Goal: Information Seeking & Learning: Learn about a topic

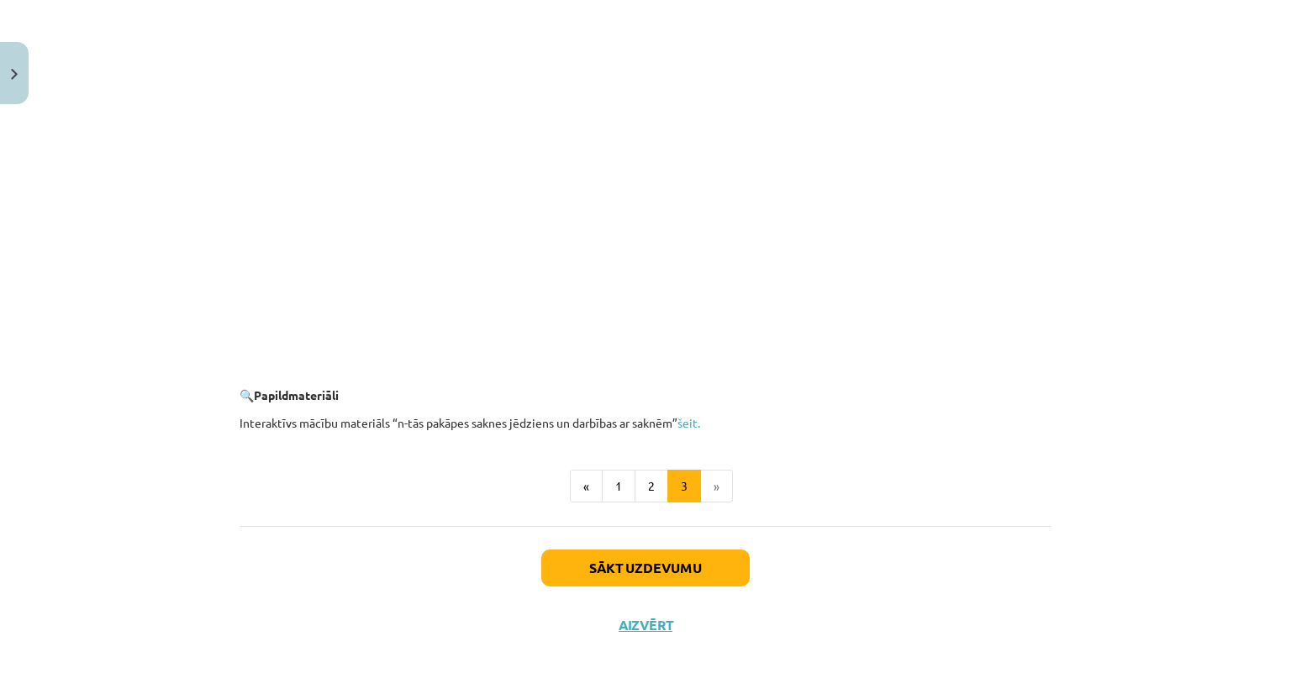
scroll to position [2679, 0]
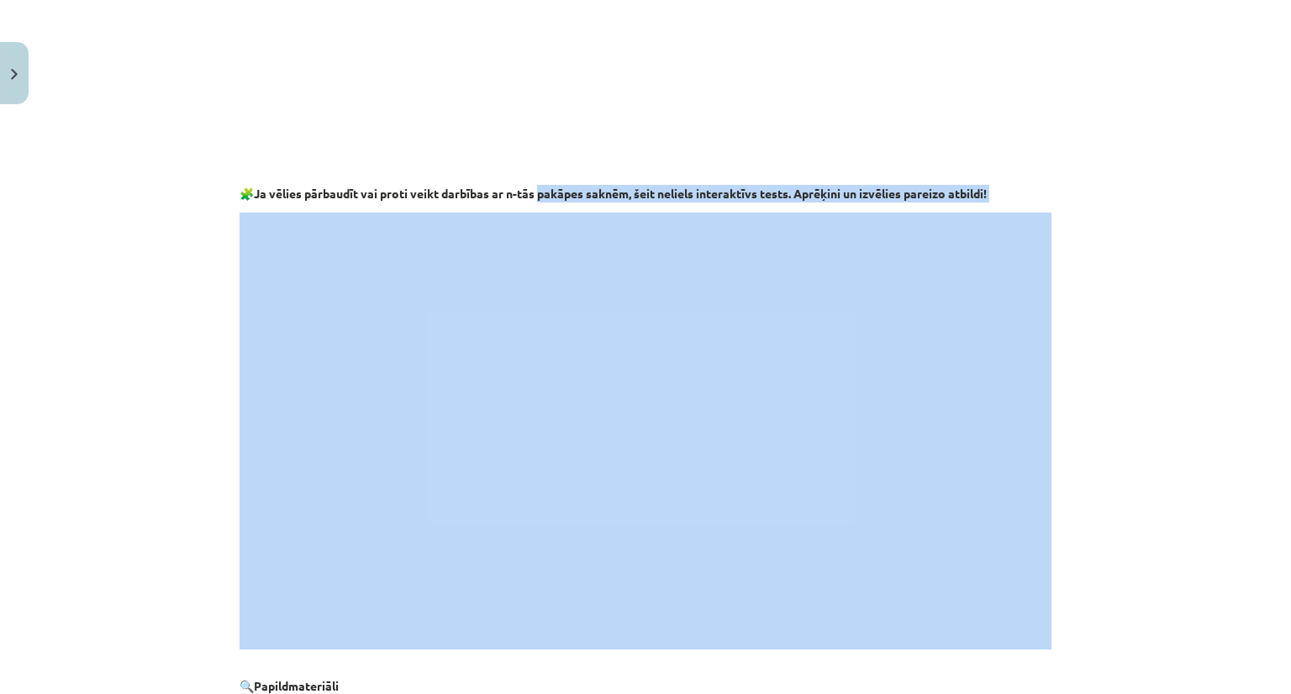
drag, startPoint x: 538, startPoint y: 187, endPoint x: 578, endPoint y: 211, distance: 46.7
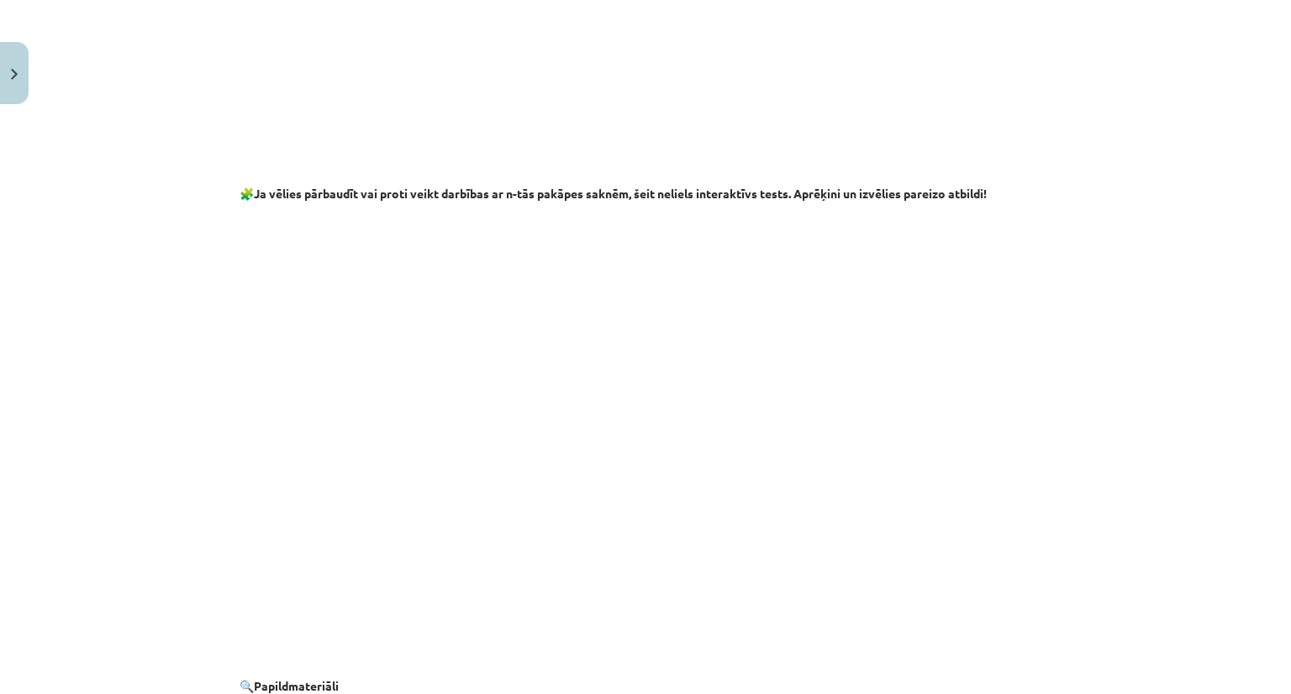
click at [534, 192] on b "Ja vēlies pārbaudīt vai proti veikt darbības ar n-tās pakāpes saknēm, šeit neli…" at bounding box center [620, 193] width 733 height 15
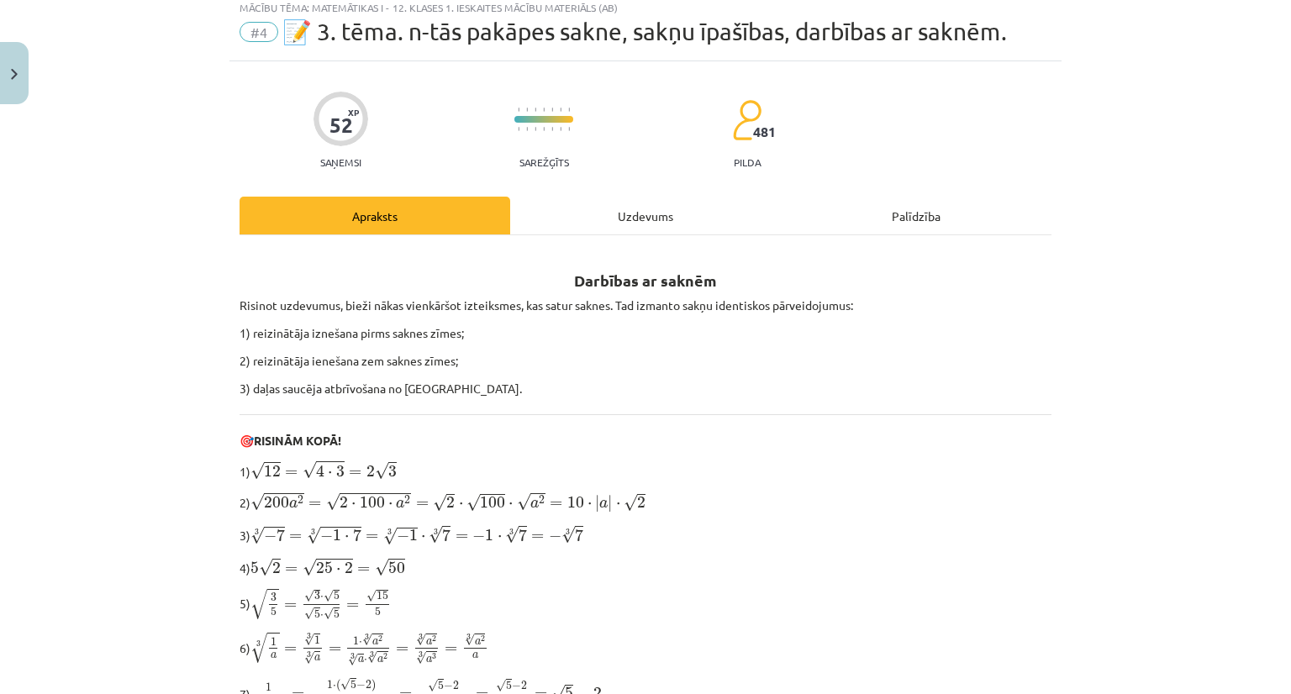
scroll to position [44, 0]
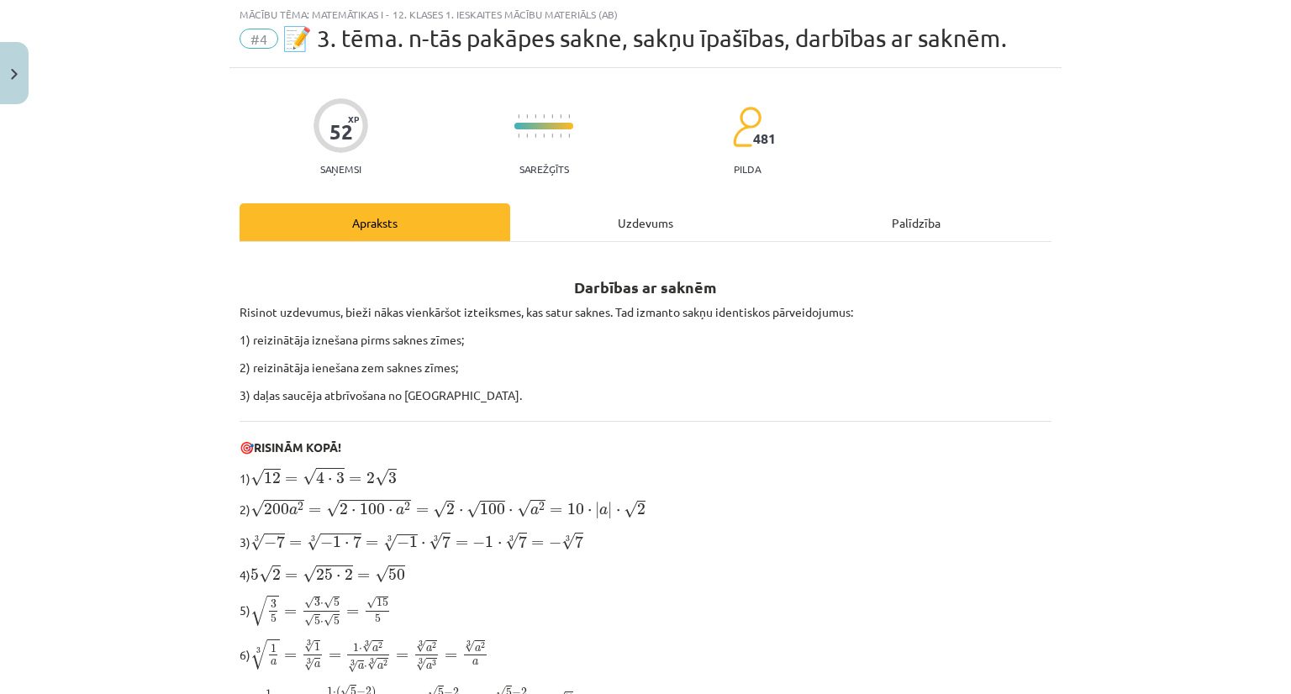
click at [682, 226] on div "Uzdevums" at bounding box center [645, 222] width 271 height 38
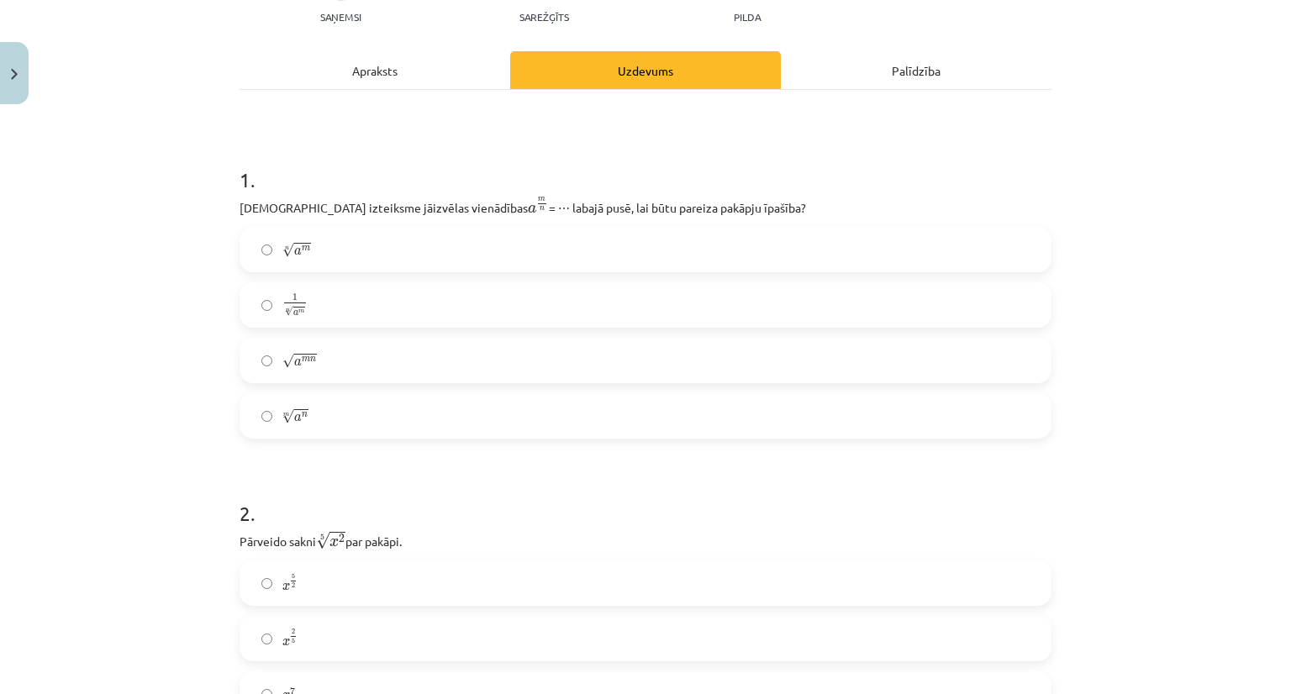
scroll to position [182, 0]
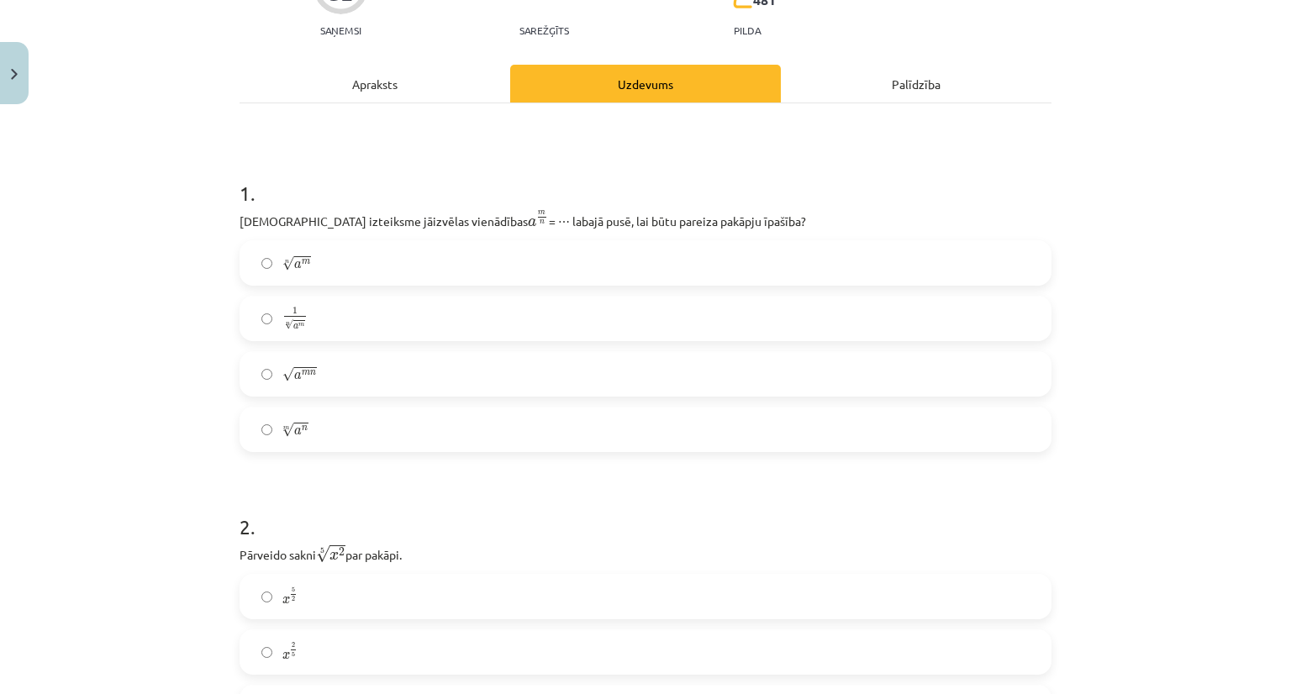
click at [516, 264] on label "n √ a m a m n" at bounding box center [645, 263] width 809 height 42
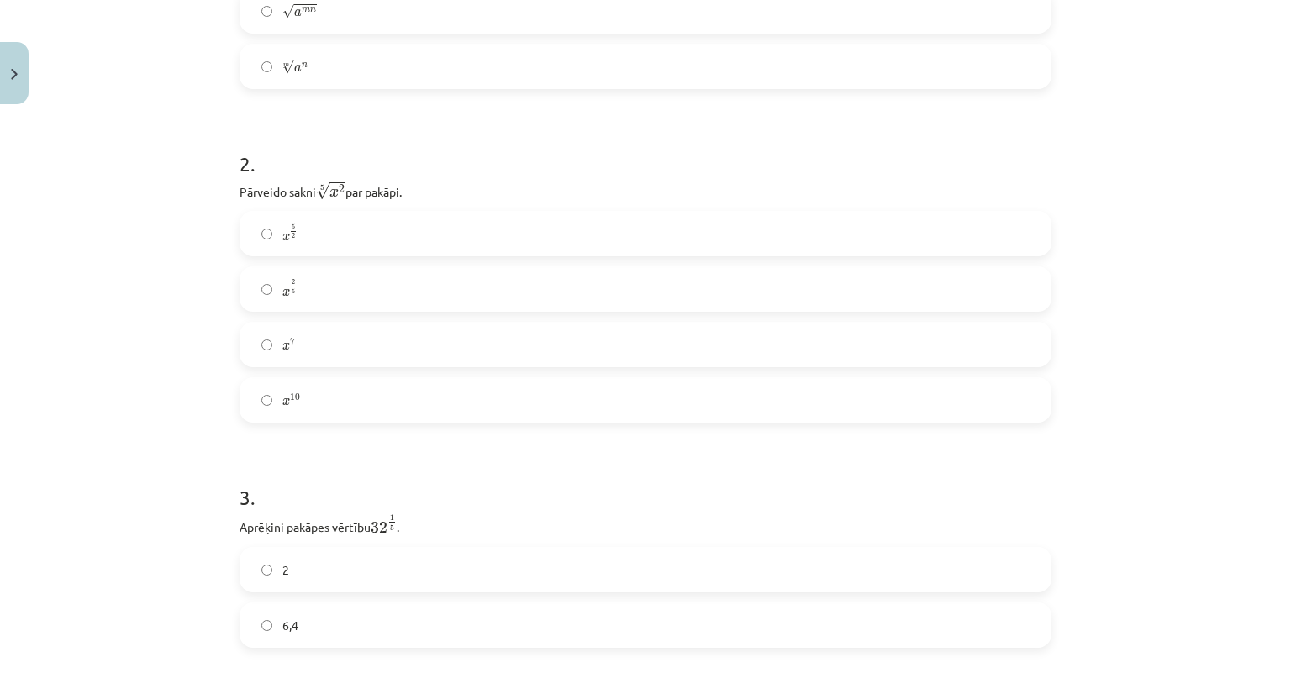
scroll to position [568, 0]
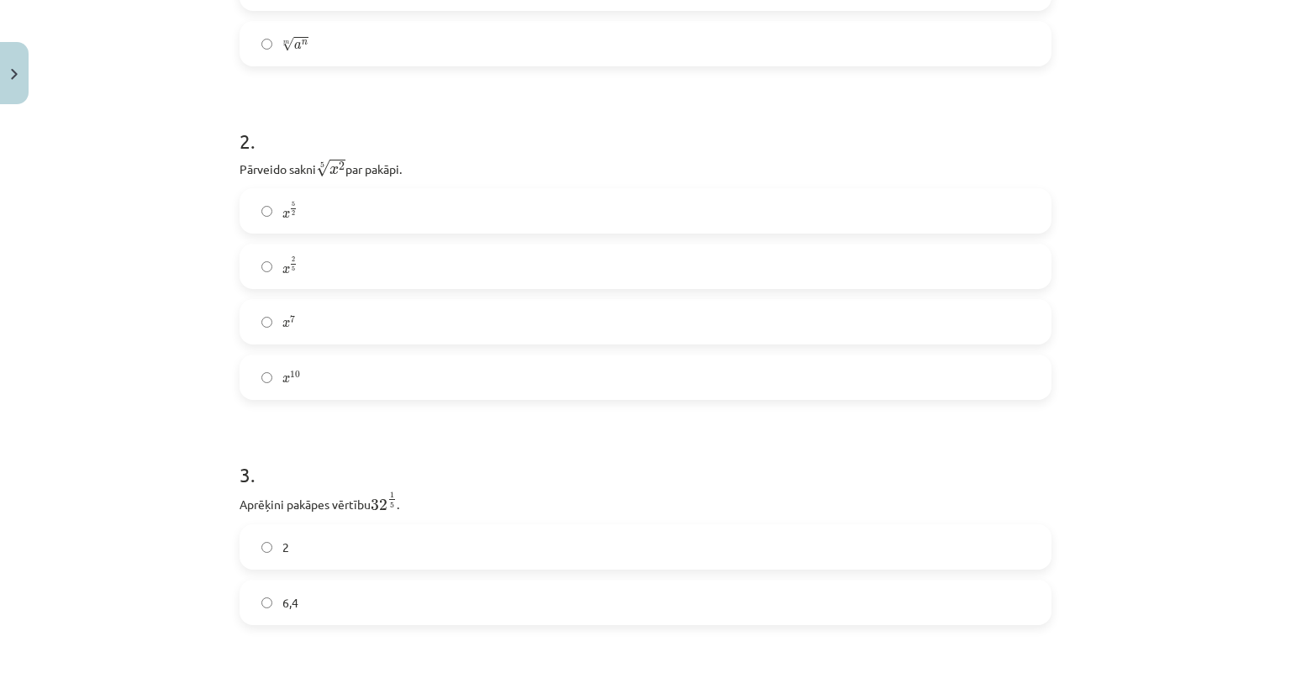
click at [854, 242] on div "x 5 2 x 5 2 x 2 5 x 2 5 x 7 x 7 x 10 x 10" at bounding box center [646, 294] width 812 height 212
click at [749, 193] on label "x 5 2 x 5 2" at bounding box center [645, 211] width 809 height 42
click at [329, 172] on span "x" at bounding box center [333, 170] width 9 height 8
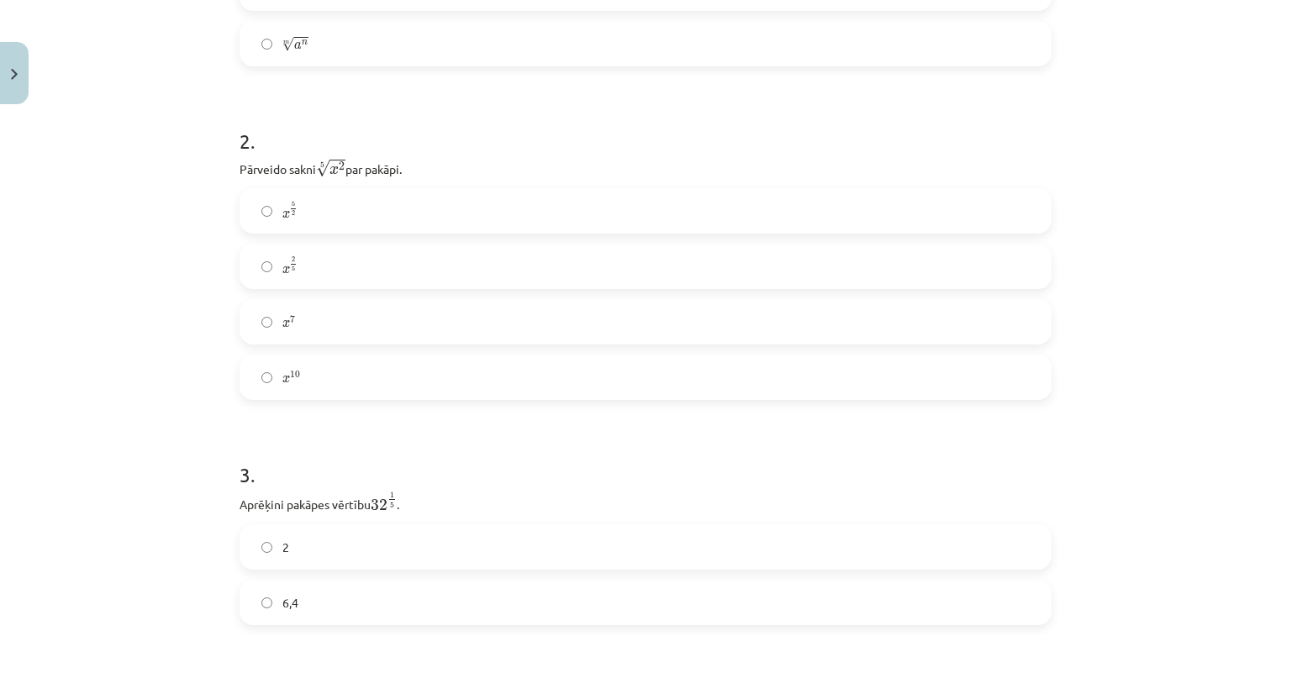
click at [268, 164] on p "Pārveido sakni 5 √ x 2 x 2 5 par pakāpi." at bounding box center [646, 167] width 812 height 21
click at [249, 169] on p "Pārveido sakni 5 √ x 2 x 2 5 par pakāpi." at bounding box center [646, 167] width 812 height 21
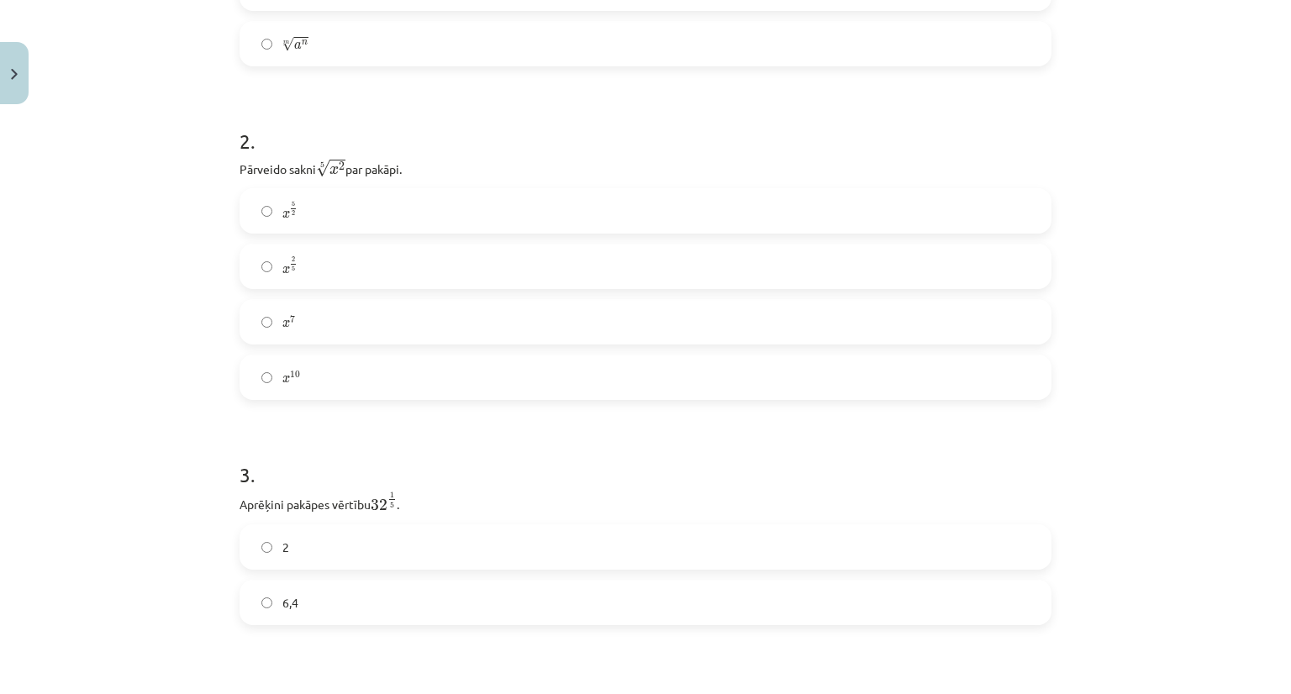
drag, startPoint x: 222, startPoint y: 161, endPoint x: 427, endPoint y: 162, distance: 205.1
click at [427, 162] on div "Mācību tēma: Matemātikas i - 12. klases 1. ieskaites mācību materiāls (ab) #4 📝…" at bounding box center [645, 347] width 1291 height 694
copy p "Pārveido sakni 5 √ x 2 x 2 5 par pakāpi."
click at [103, 192] on div "Mācību tēma: Matemātikas i - 12. klases 1. ieskaites mācību materiāls (ab) #4 📝…" at bounding box center [645, 347] width 1291 height 694
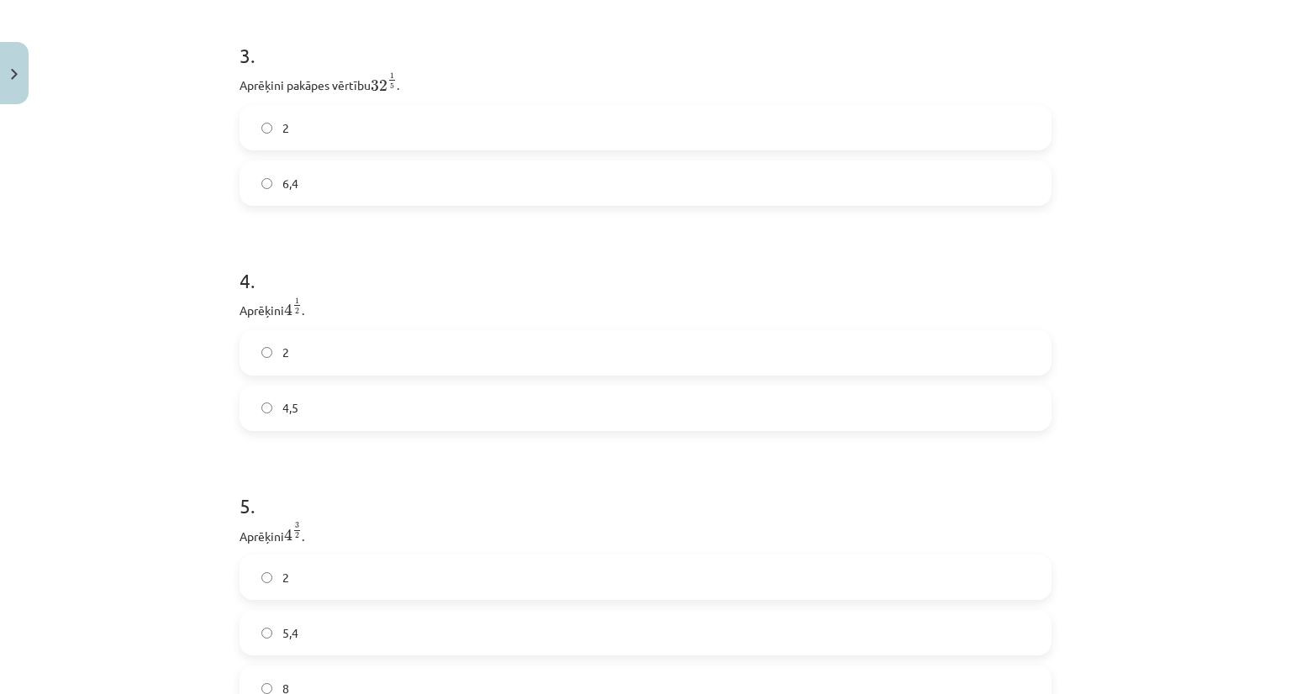
click at [279, 87] on p "Aprēķini pakāpes vērtību 32 1 5 32 1 5 ." at bounding box center [646, 83] width 812 height 24
drag, startPoint x: 234, startPoint y: 86, endPoint x: 387, endPoint y: 92, distance: 153.9
click at [387, 92] on p "Aprēķini pakāpes vērtību 32 1 5 32 1 5 ." at bounding box center [646, 83] width 812 height 24
copy p "Aprēķini pakāpes vērtību 32 1 5"
click at [215, 194] on div "Mācību tēma: Matemātikas i - 12. klases 1. ieskaites mācību materiāls (ab) #4 📝…" at bounding box center [645, 347] width 1291 height 694
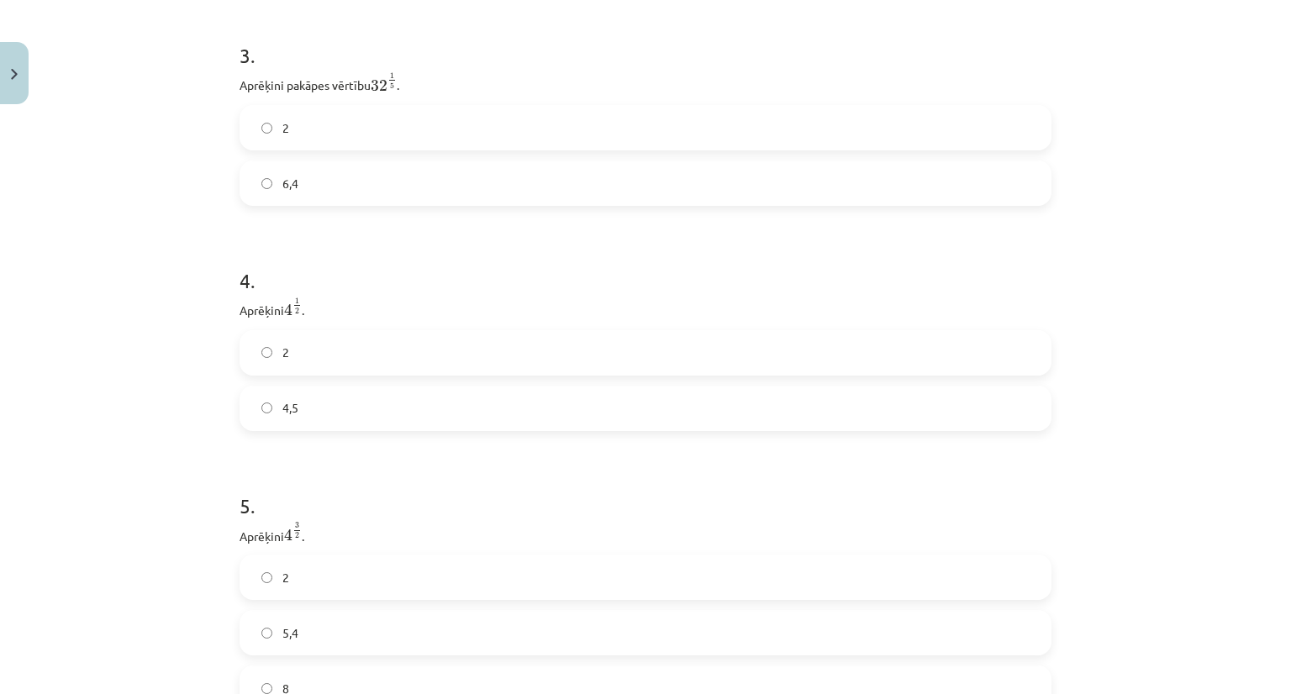
click at [361, 128] on label "2" at bounding box center [645, 128] width 809 height 42
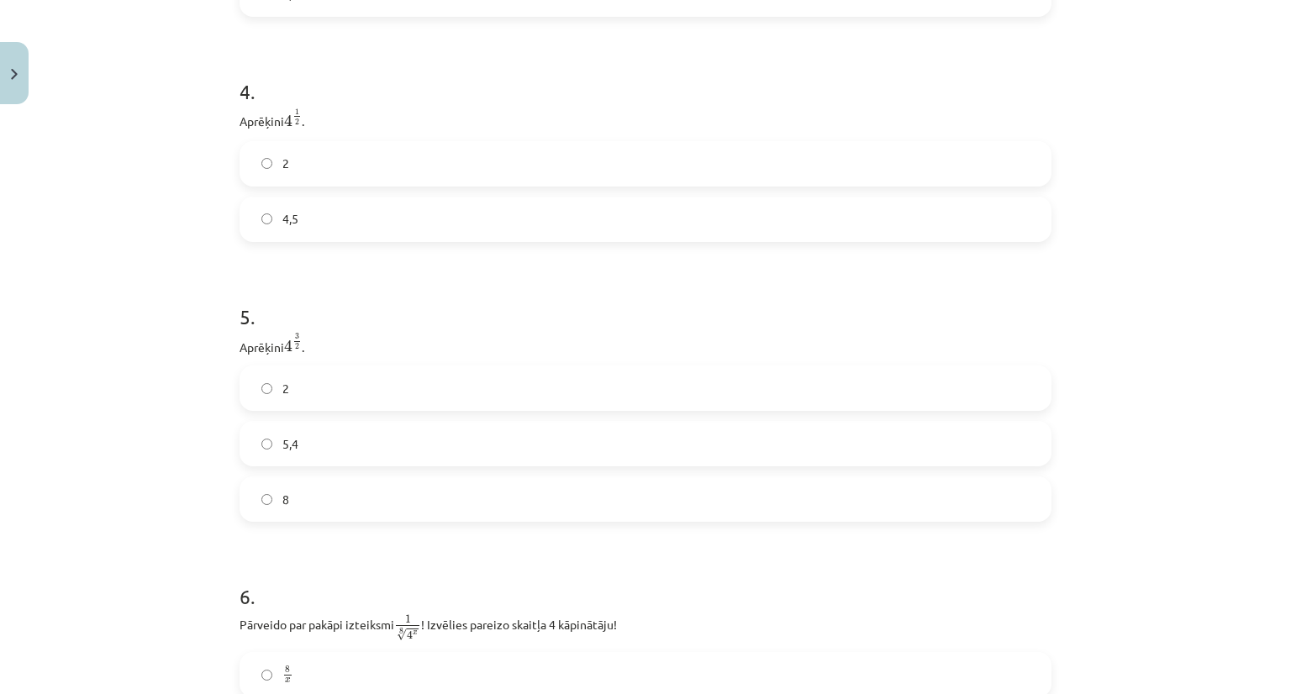
scroll to position [1187, 0]
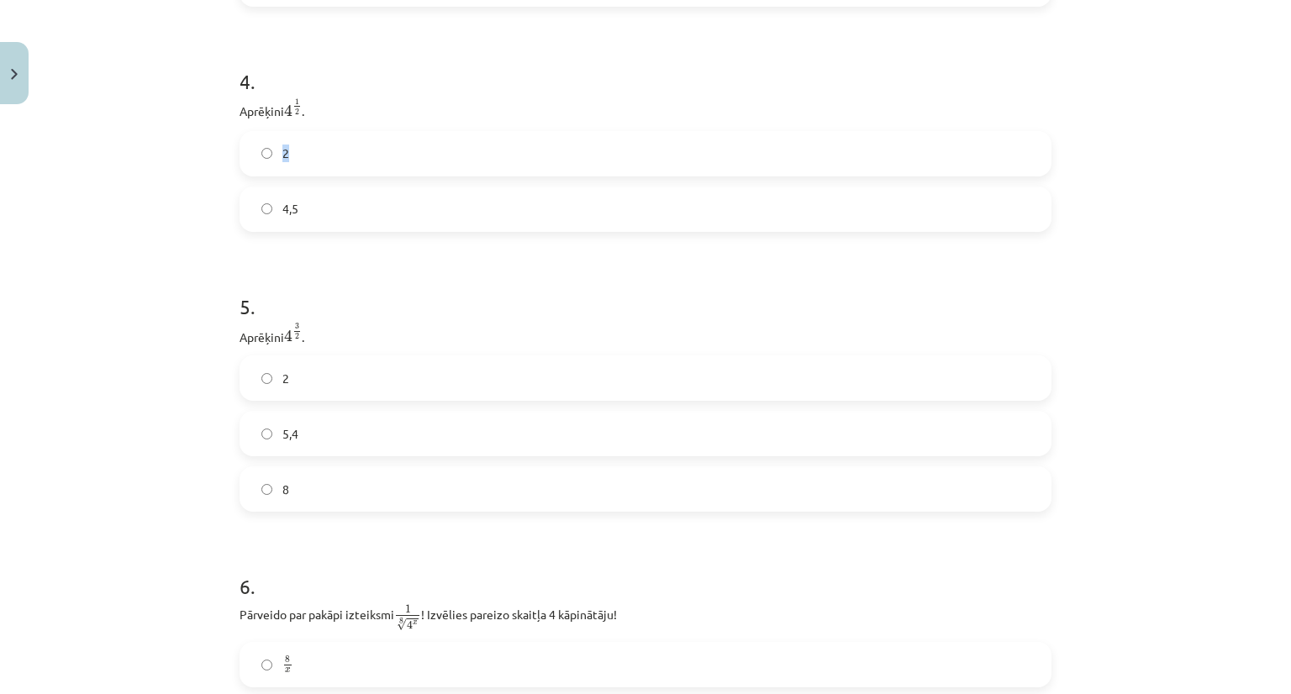
drag, startPoint x: 224, startPoint y: 125, endPoint x: 298, endPoint y: 135, distance: 73.8
click at [217, 124] on div "Mācību tēma: Matemātikas i - 12. klases 1. ieskaites mācību materiāls (ab) #4 📝…" at bounding box center [645, 347] width 1291 height 694
drag, startPoint x: 229, startPoint y: 112, endPoint x: 350, endPoint y: 103, distance: 121.3
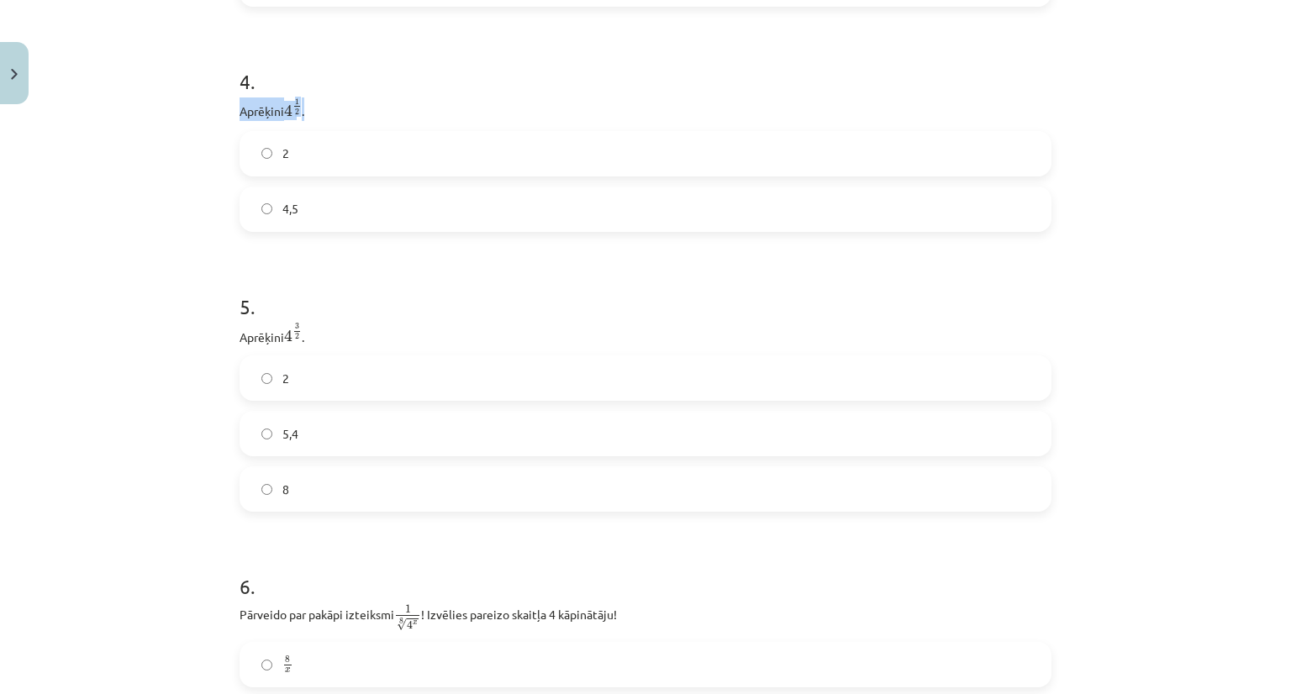
copy p "Aprēķini 4 1 2 4 1 2 ."
click at [298, 159] on label "2" at bounding box center [645, 154] width 809 height 42
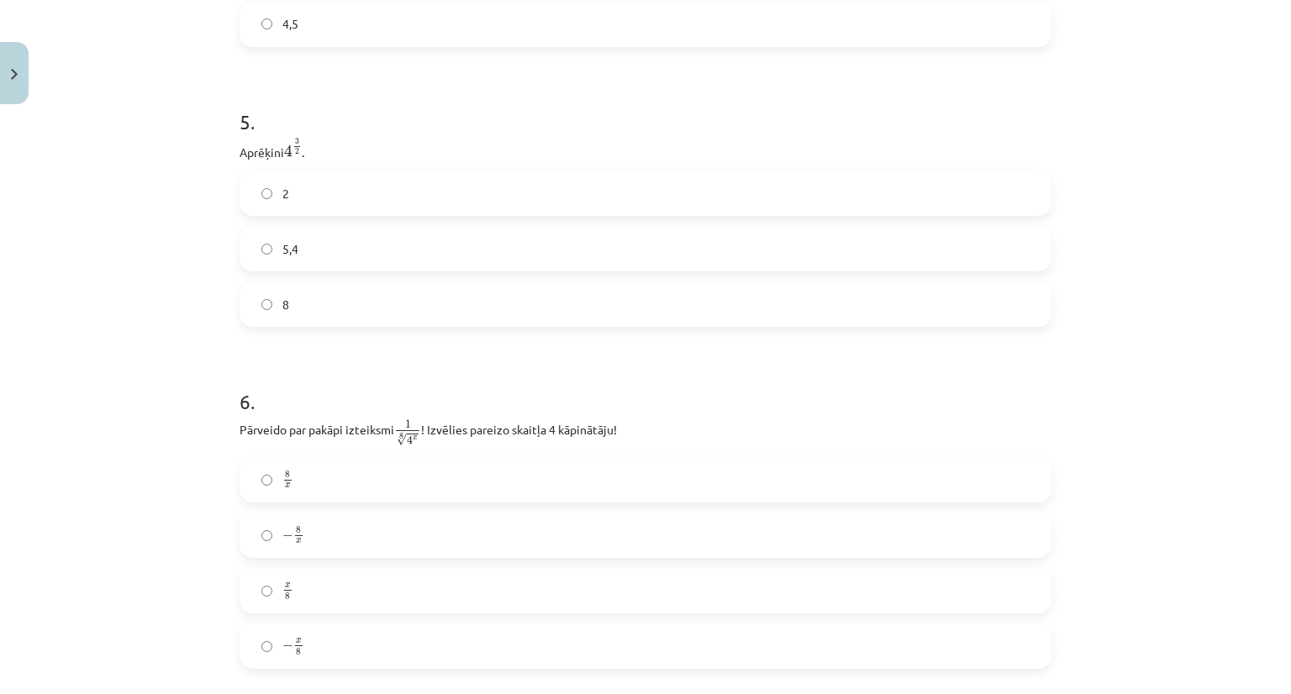
scroll to position [1398, 0]
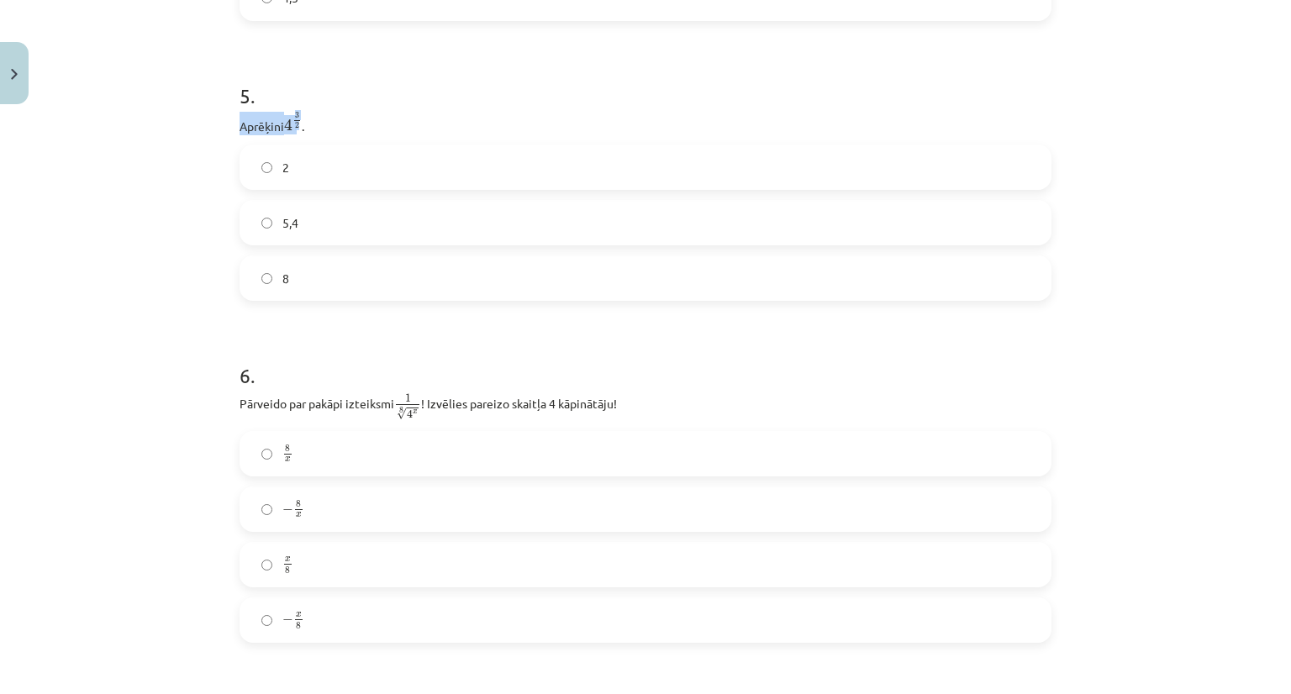
drag, startPoint x: 225, startPoint y: 129, endPoint x: 296, endPoint y: 129, distance: 70.6
copy p "Aprēķini 4 3 2"
click at [296, 273] on label "8" at bounding box center [645, 278] width 809 height 42
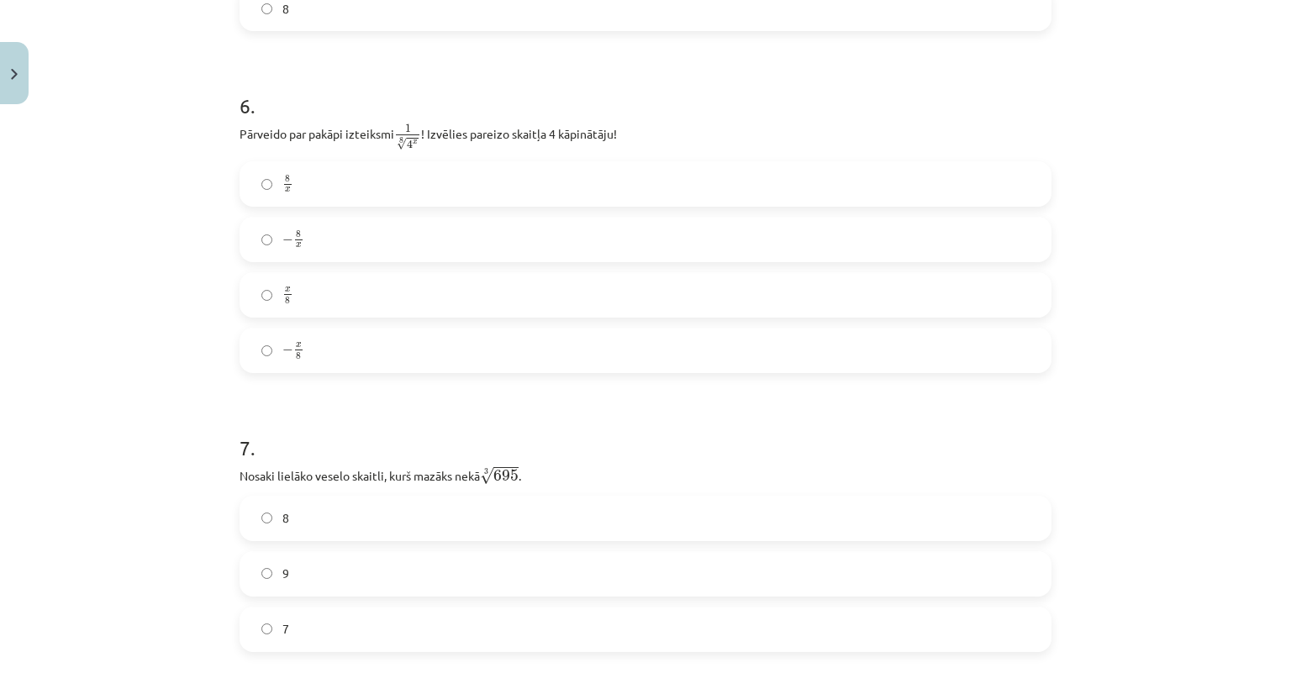
scroll to position [1765, 0]
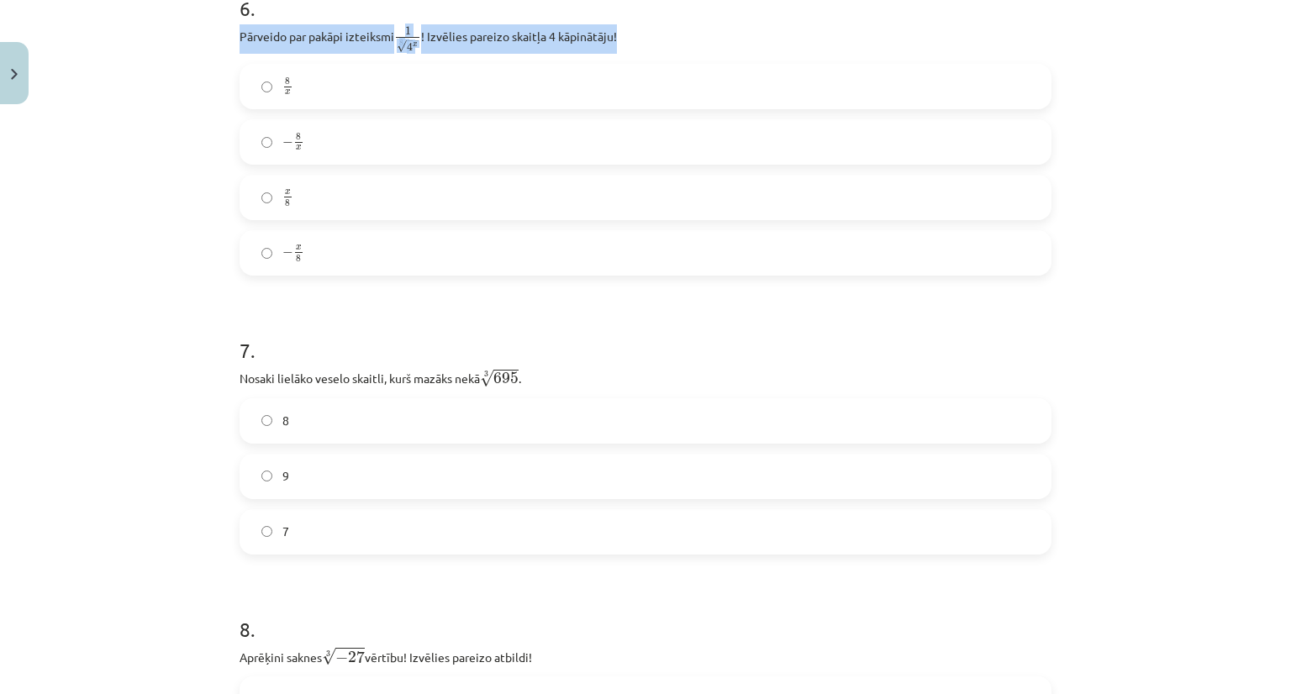
drag, startPoint x: 235, startPoint y: 49, endPoint x: 622, endPoint y: 33, distance: 387.0
click at [622, 33] on p "Pārveido par pakāpi izteiksmi 1 8 √ 4 x 1 4 x 8 ! Izvēlies pareizo skaitļa 4 kā…" at bounding box center [646, 38] width 812 height 29
copy p "Pārveido par pakāpi izteiksmi 1 8 √ 4 x 1 4 x 8 ! Izvēlies pareizo skaitļa 4 kā…"
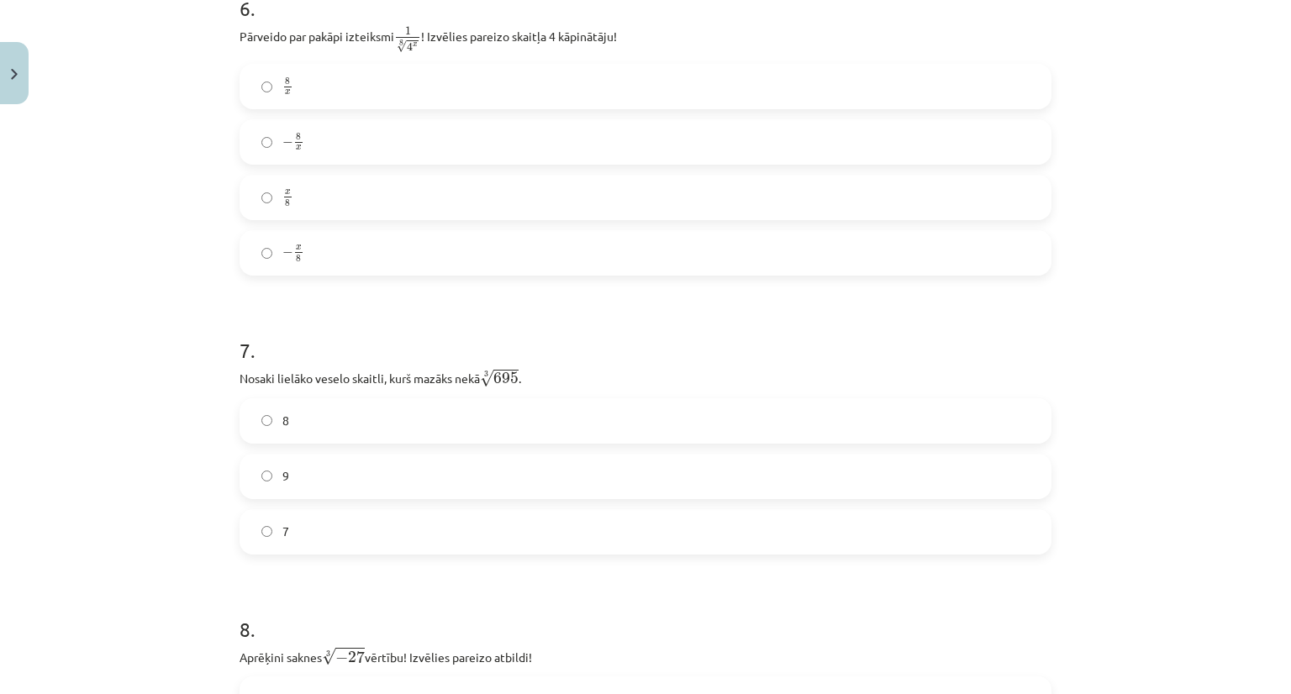
click at [84, 157] on div "Mācību tēma: Matemātikas i - 12. klases 1. ieskaites mācību materiāls (ab) #4 📝…" at bounding box center [645, 347] width 1291 height 694
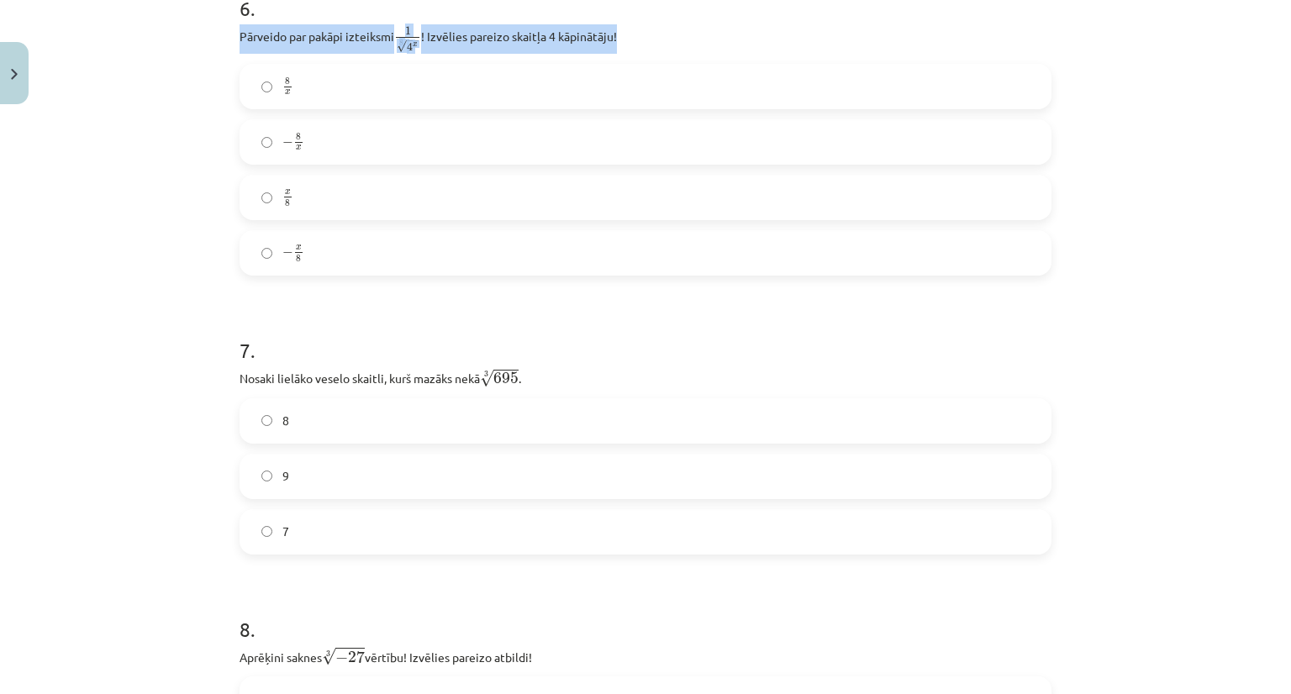
drag, startPoint x: 236, startPoint y: 41, endPoint x: 624, endPoint y: 49, distance: 388.4
click at [624, 49] on p "Pārveido par pakāpi izteiksmi 1 8 √ 4 x 1 4 x 8 ! Izvēlies pareizo skaitļa 4 kā…" at bounding box center [646, 38] width 812 height 29
copy p "Pārveido par pakāpi izteiksmi 1 8 √ 4 x 1 4 x 8 ! Izvēlies pareizo skaitļa 4 kā…"
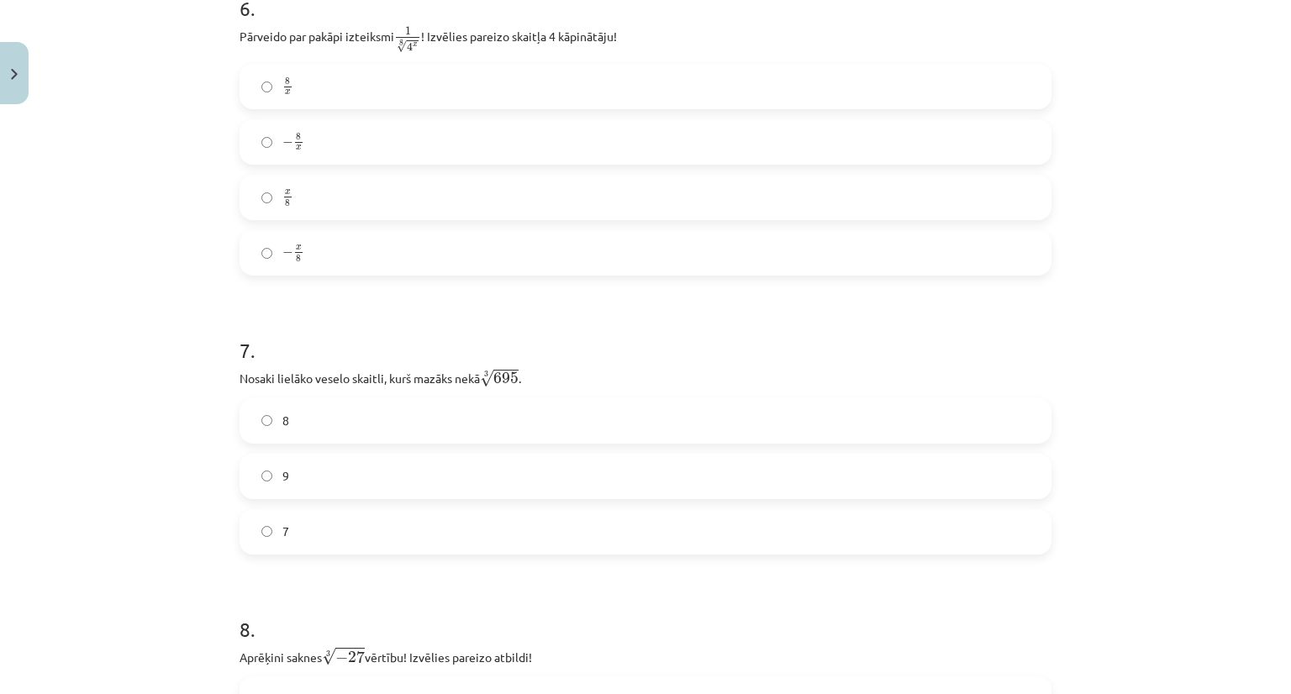
click at [301, 246] on label "− x 8 − x 8" at bounding box center [645, 253] width 809 height 42
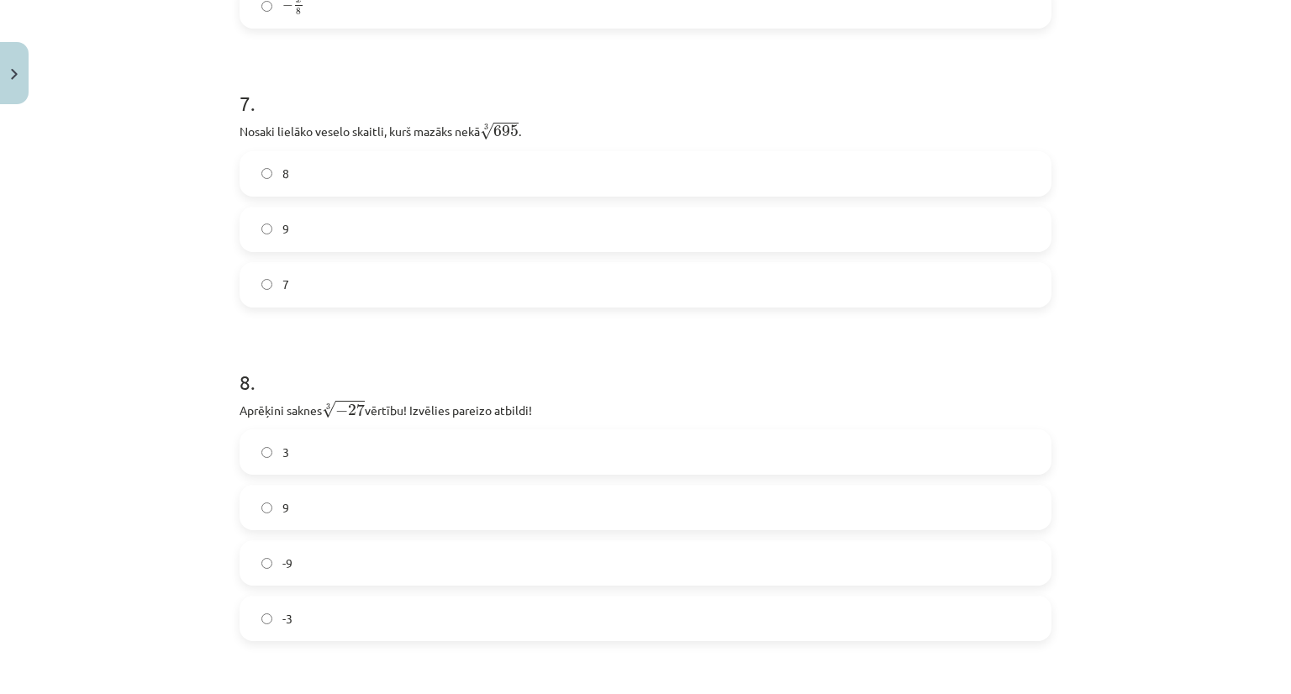
scroll to position [2017, 0]
click at [331, 278] on label "7" at bounding box center [645, 280] width 809 height 42
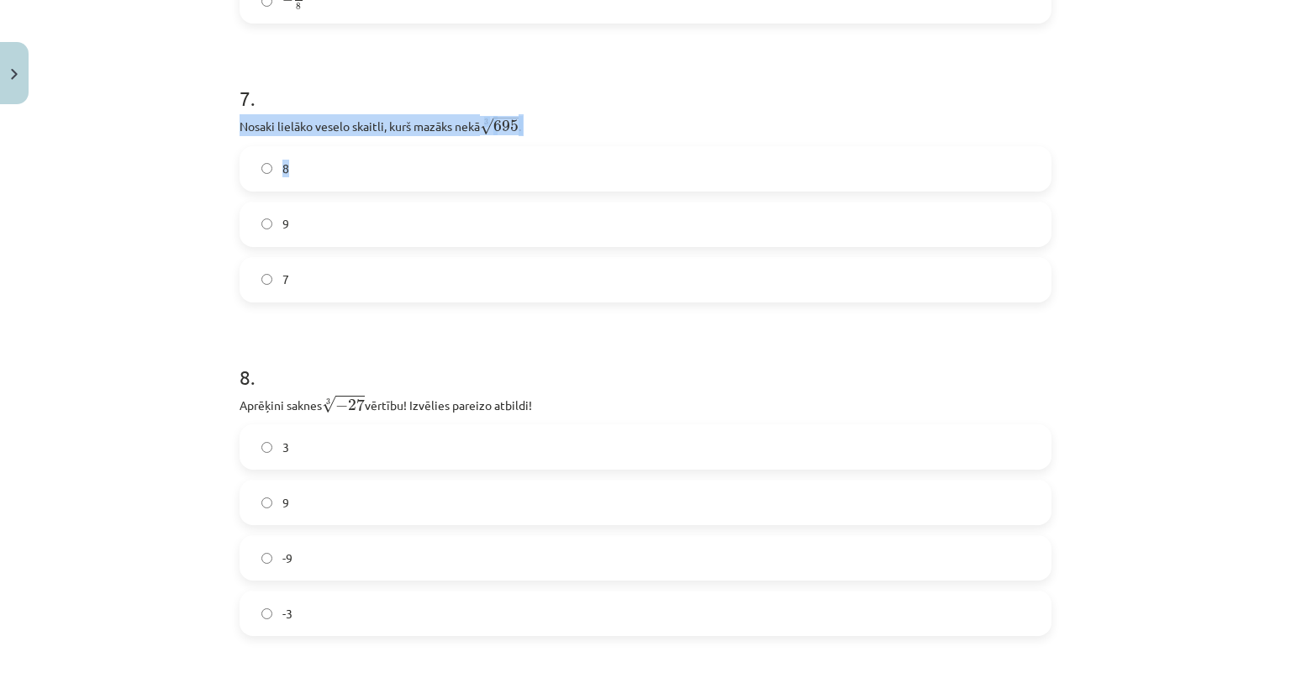
drag, startPoint x: 230, startPoint y: 134, endPoint x: 595, endPoint y: 164, distance: 366.0
click at [595, 164] on div "52 XP Saņemsi Sarežģīts 481 pilda Apraksts Uzdevums Palīdzība 1 . [DEMOGRAPHIC_…" at bounding box center [645, 204] width 832 height 4219
click at [219, 124] on div "Mācību tēma: Matemātikas i - 12. klases 1. ieskaites mācību materiāls (ab) #4 📝…" at bounding box center [645, 347] width 1291 height 694
drag, startPoint x: 219, startPoint y: 124, endPoint x: 545, endPoint y: 130, distance: 326.2
click at [545, 130] on div "Mācību tēma: Matemātikas i - 12. klases 1. ieskaites mācību materiāls (ab) #4 📝…" at bounding box center [645, 347] width 1291 height 694
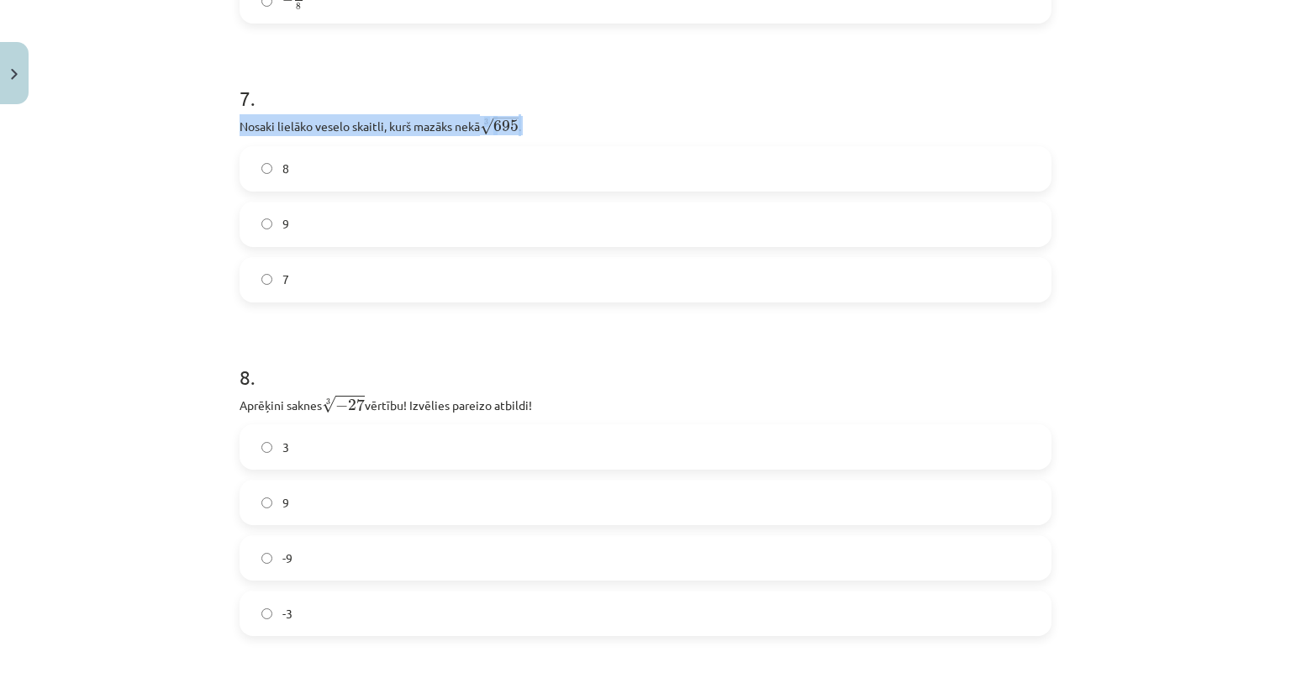
copy p "Nosaki lielāko veselo skaitli, kurš mazāks nekā 3 √ 695 695 3 ."
click at [293, 174] on label "8" at bounding box center [645, 169] width 809 height 42
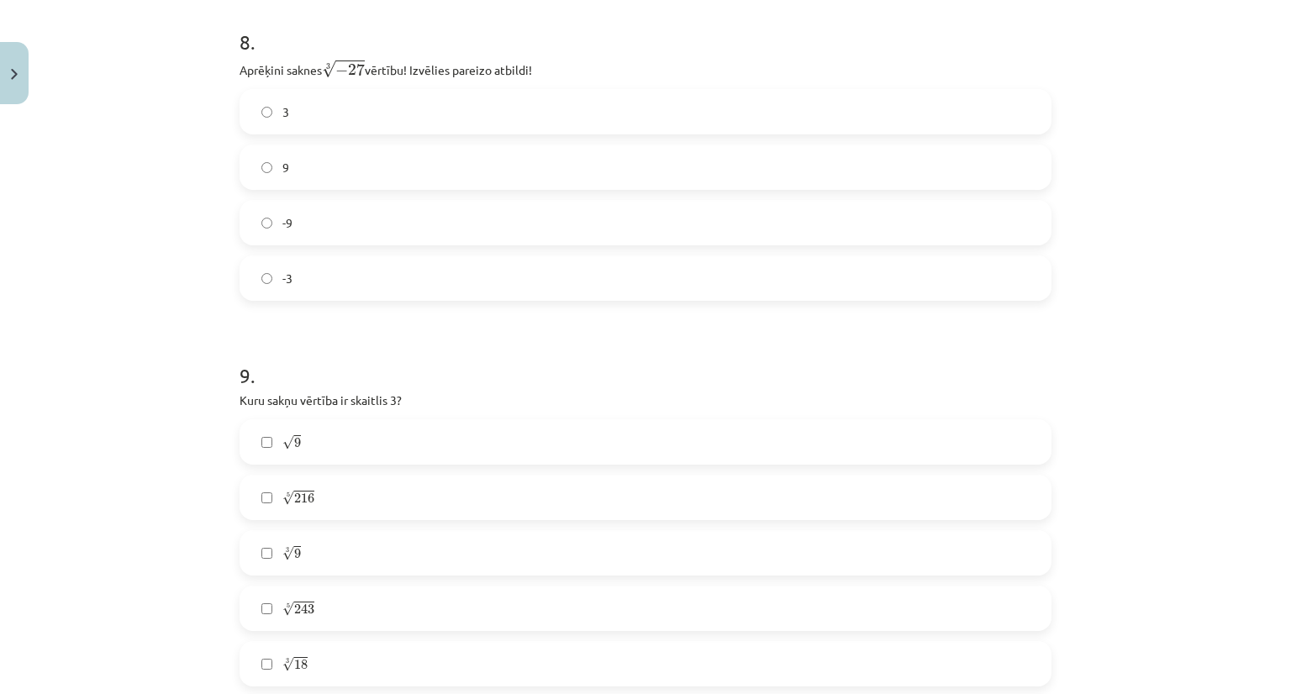
scroll to position [2379, 0]
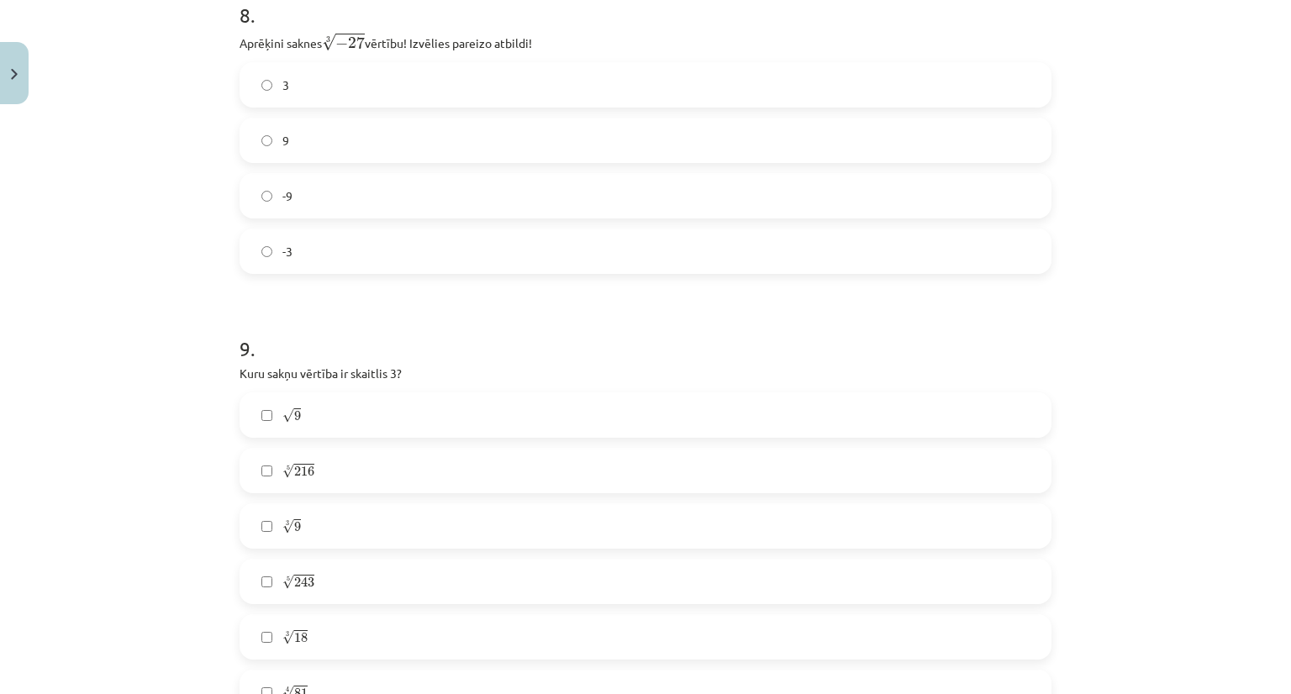
click at [483, 236] on label "-3" at bounding box center [645, 251] width 809 height 42
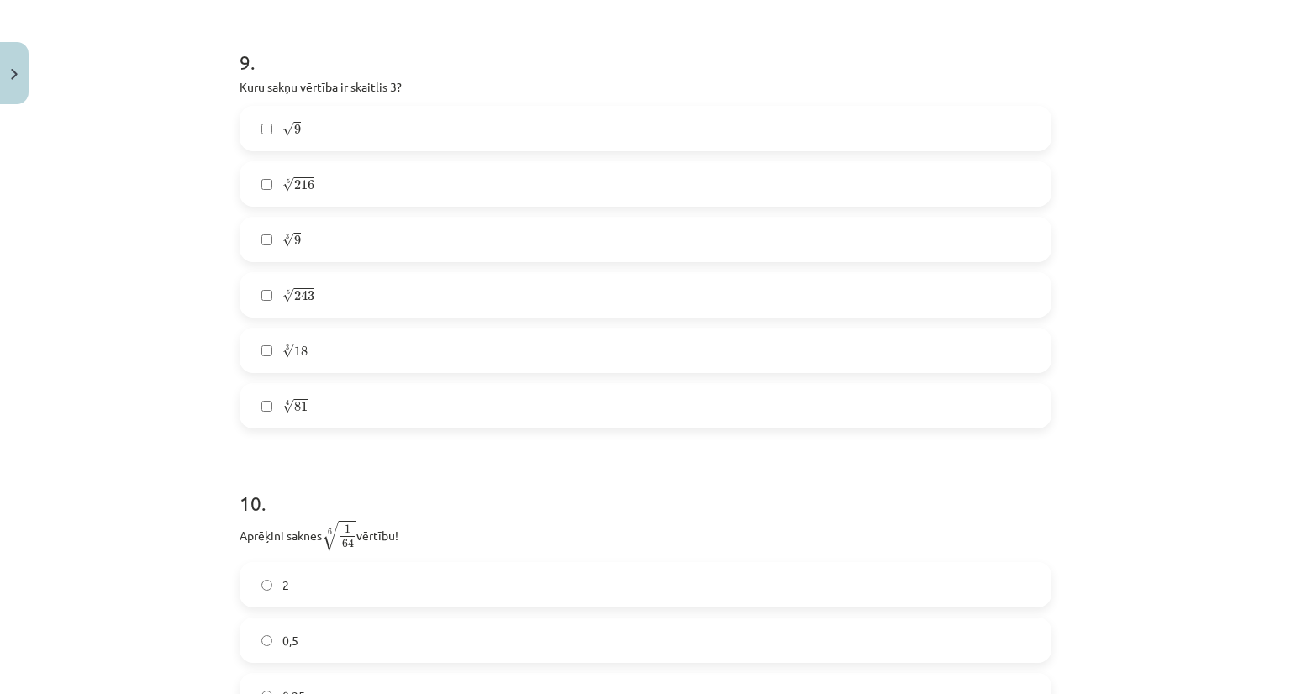
scroll to position [2658, 0]
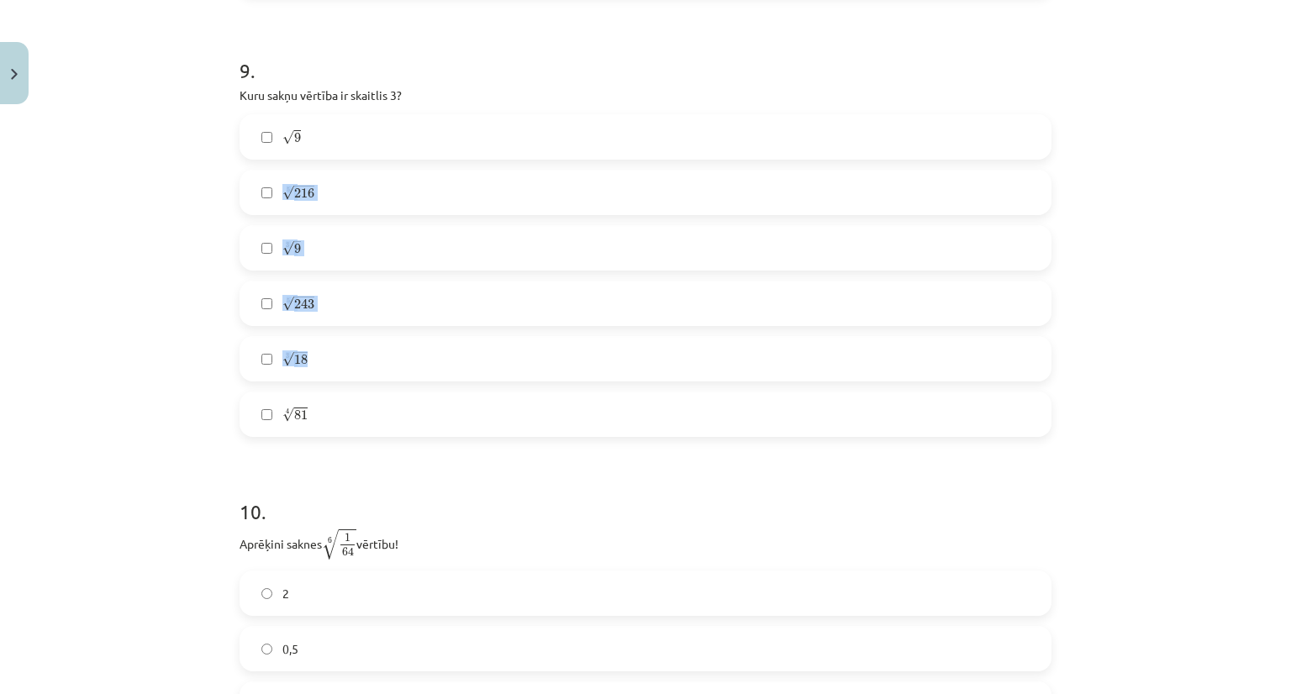
drag, startPoint x: 834, startPoint y: 358, endPoint x: 646, endPoint y: 151, distance: 279.1
click at [646, 151] on div "√ 9 9 5 √ 216 216 5 3 √ 9 9 3 5 √ 243 243 5 3 √ 18 18 3 4 √ 81 81 4" at bounding box center [646, 275] width 812 height 323
click at [646, 151] on label "√ 9 9" at bounding box center [645, 137] width 809 height 42
click at [446, 414] on label "4 √ 81 81 4" at bounding box center [645, 414] width 809 height 42
click at [434, 308] on label "5 √ 243 243 5" at bounding box center [645, 303] width 809 height 42
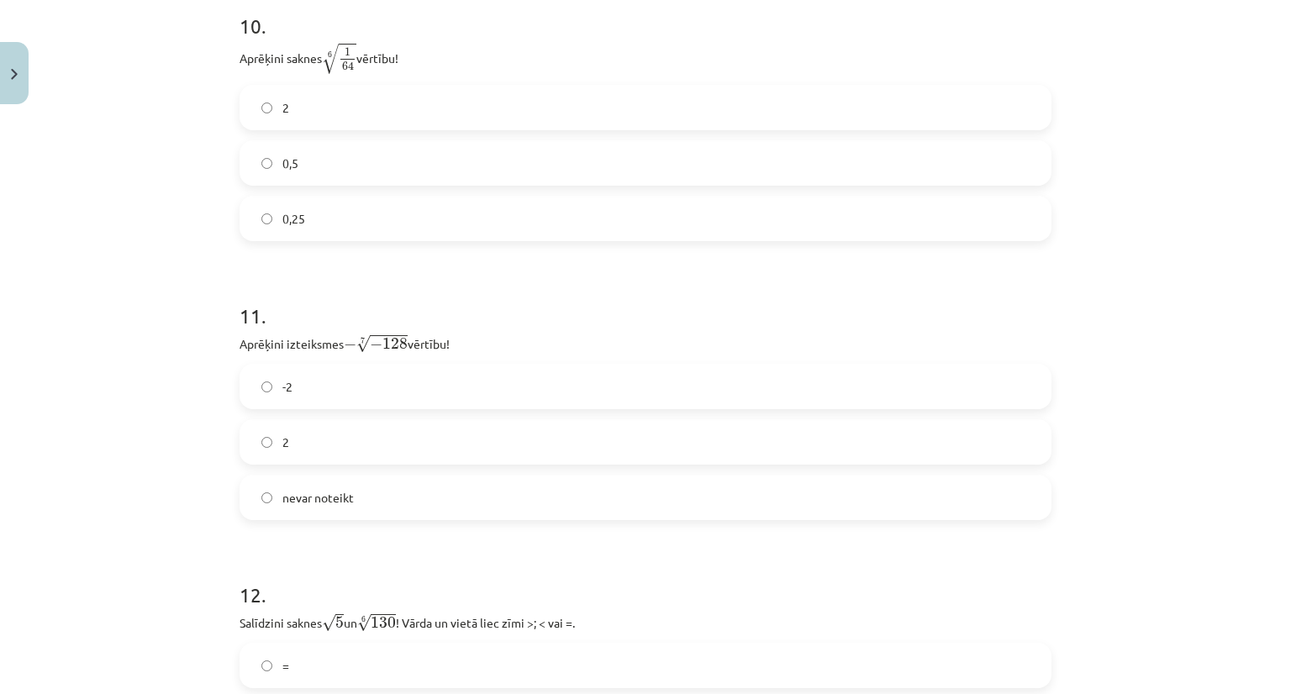
scroll to position [3148, 0]
click at [372, 109] on label "2" at bounding box center [645, 103] width 809 height 42
drag, startPoint x: 235, startPoint y: 51, endPoint x: 397, endPoint y: 48, distance: 161.4
click at [397, 48] on p "Aprēķini saknes 6 √ 1 64 1 64 6 vērtību!" at bounding box center [646, 54] width 812 height 33
copy p "Aprēķini saknes 6 √ 1 64 1 64 6 vērtību!"
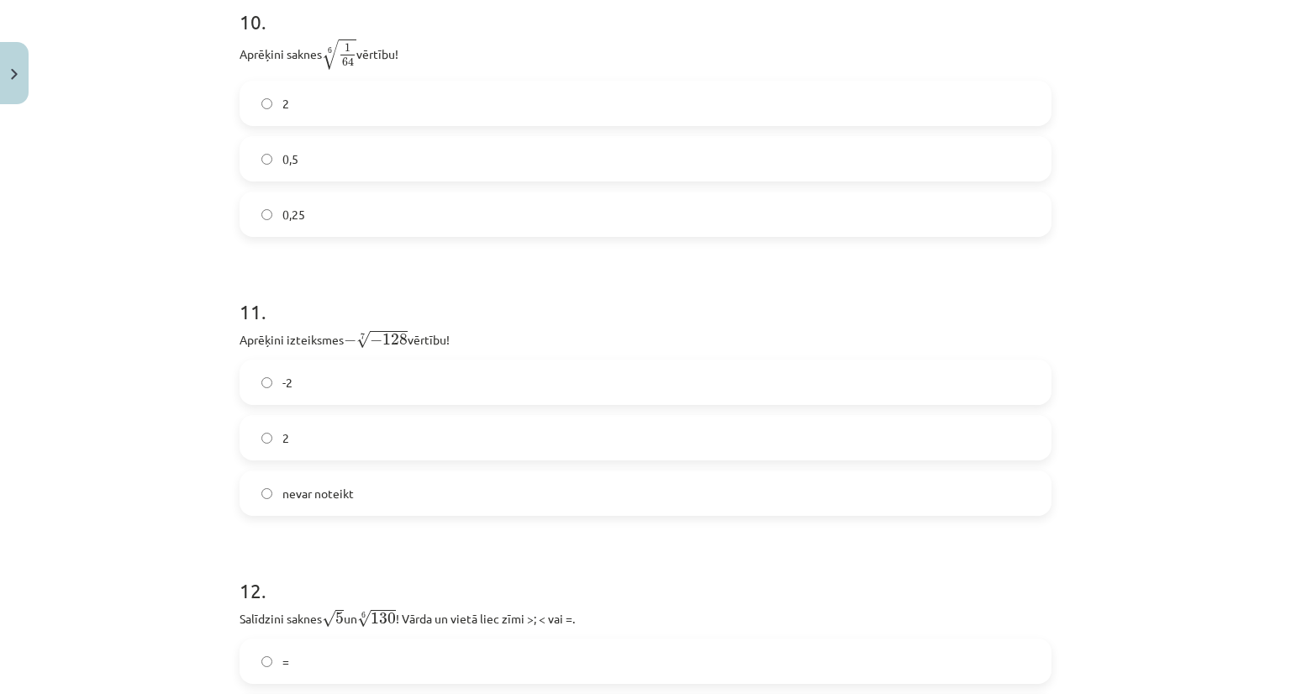
click at [161, 116] on div "Mācību tēma: Matemātikas i - 12. klases 1. ieskaites mācību materiāls (ab) #4 📝…" at bounding box center [645, 347] width 1291 height 694
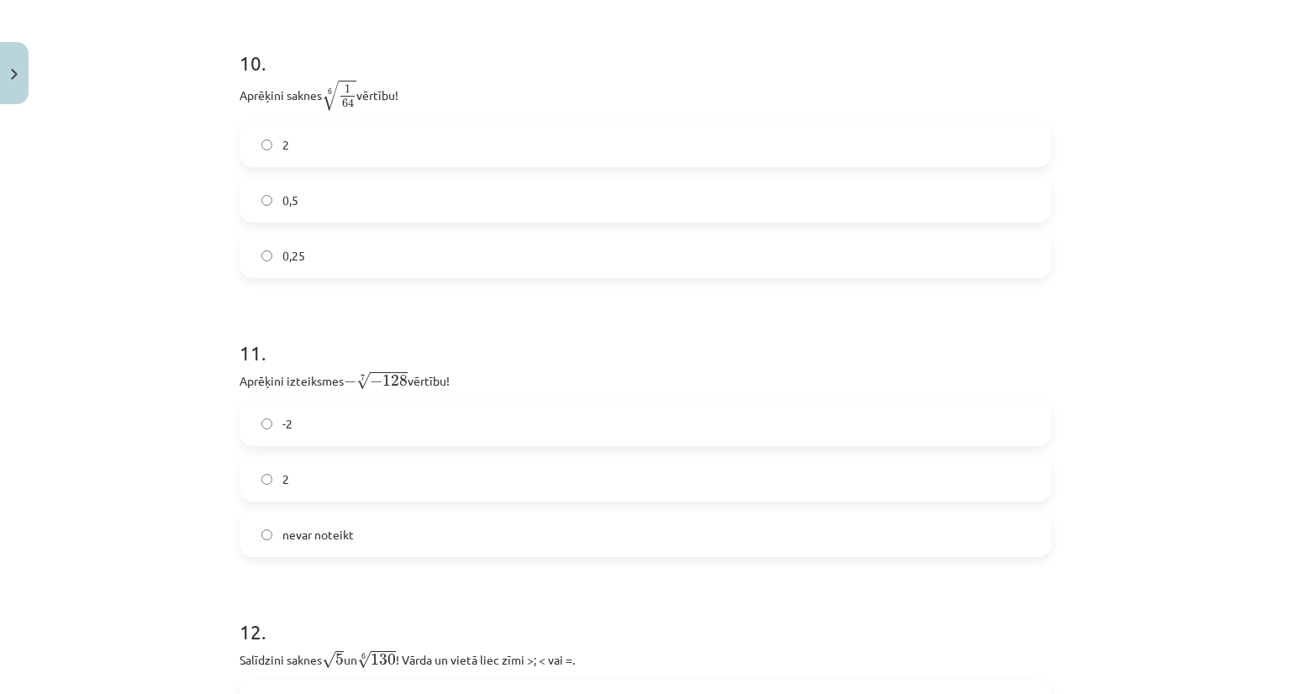
scroll to position [3143, 0]
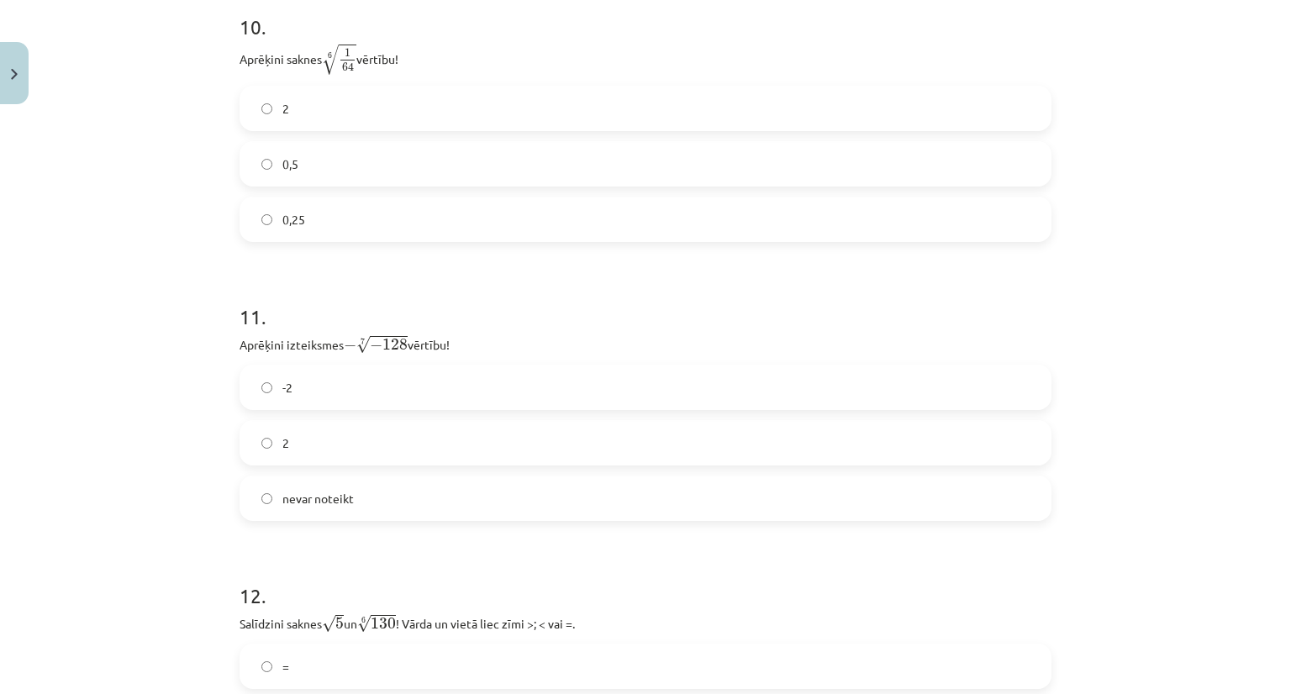
click at [777, 165] on label "0,5" at bounding box center [645, 164] width 809 height 42
drag, startPoint x: 1290, startPoint y: 508, endPoint x: 1269, endPoint y: 597, distance: 91.5
click at [1269, 597] on div "Mācību tēma: Matemātikas i - 12. klases 1. ieskaites mācību materiāls (ab) #4 📝…" at bounding box center [645, 347] width 1291 height 694
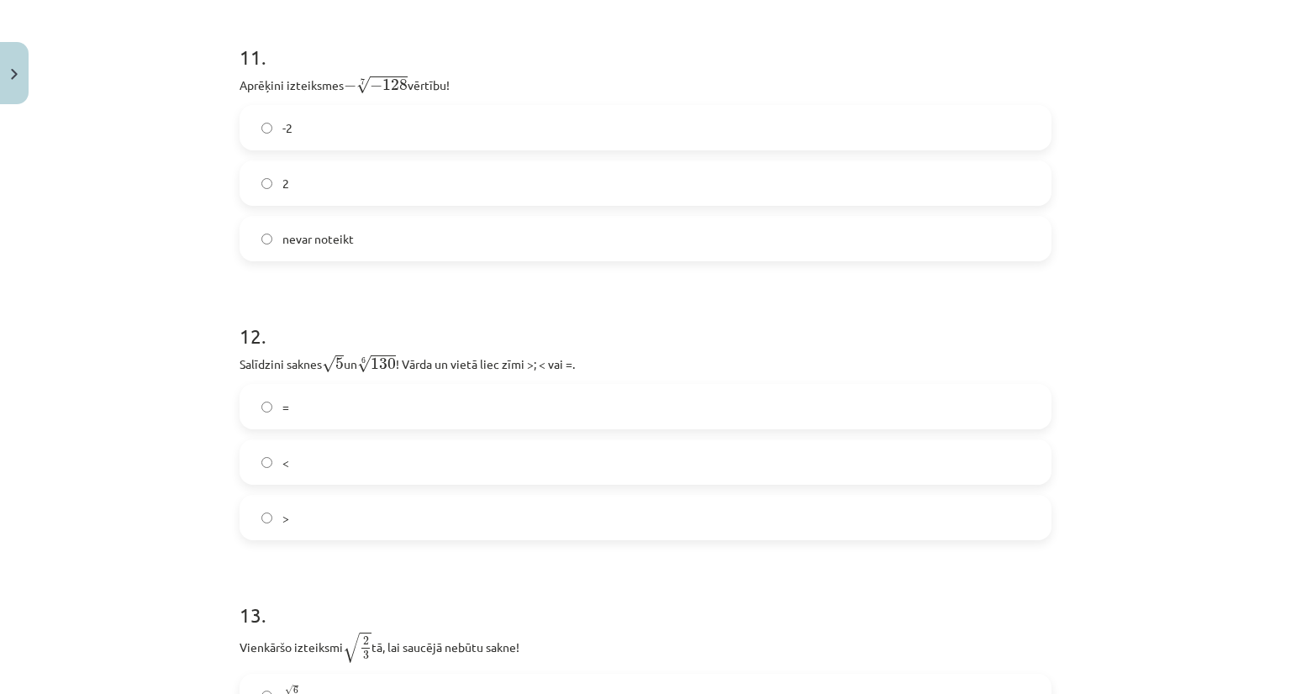
scroll to position [3386, 0]
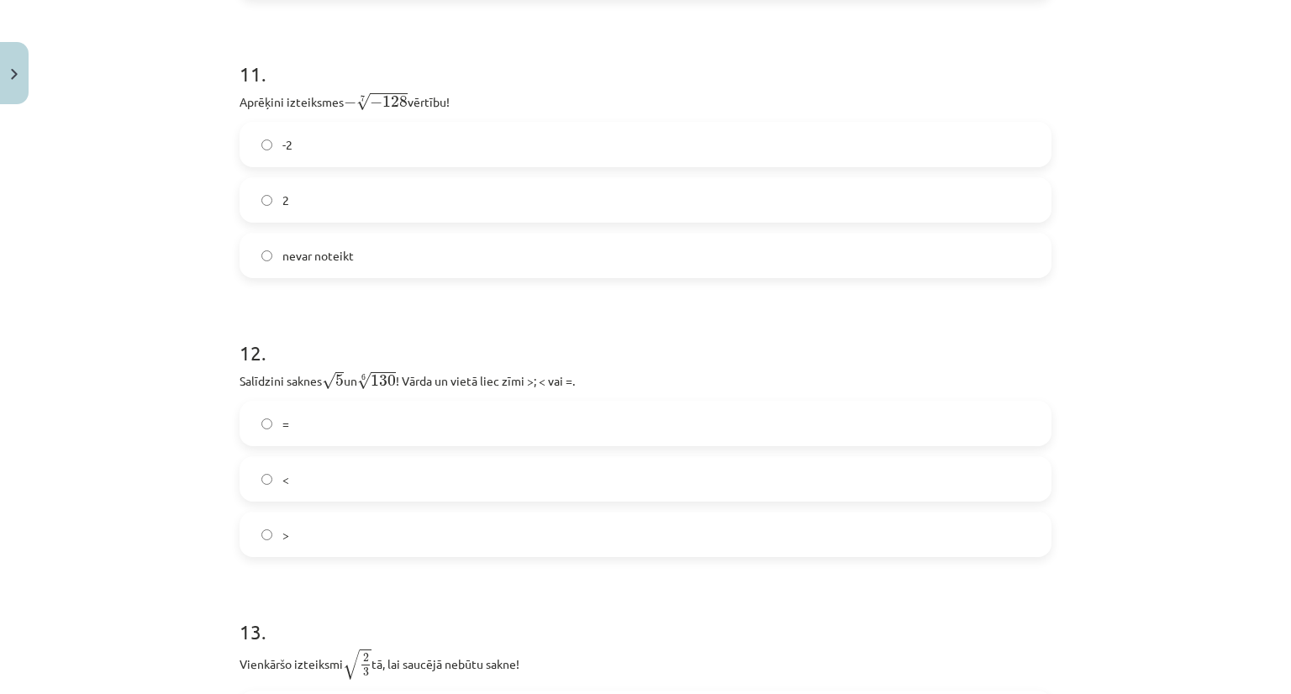
click at [856, 191] on label "2" at bounding box center [645, 200] width 809 height 42
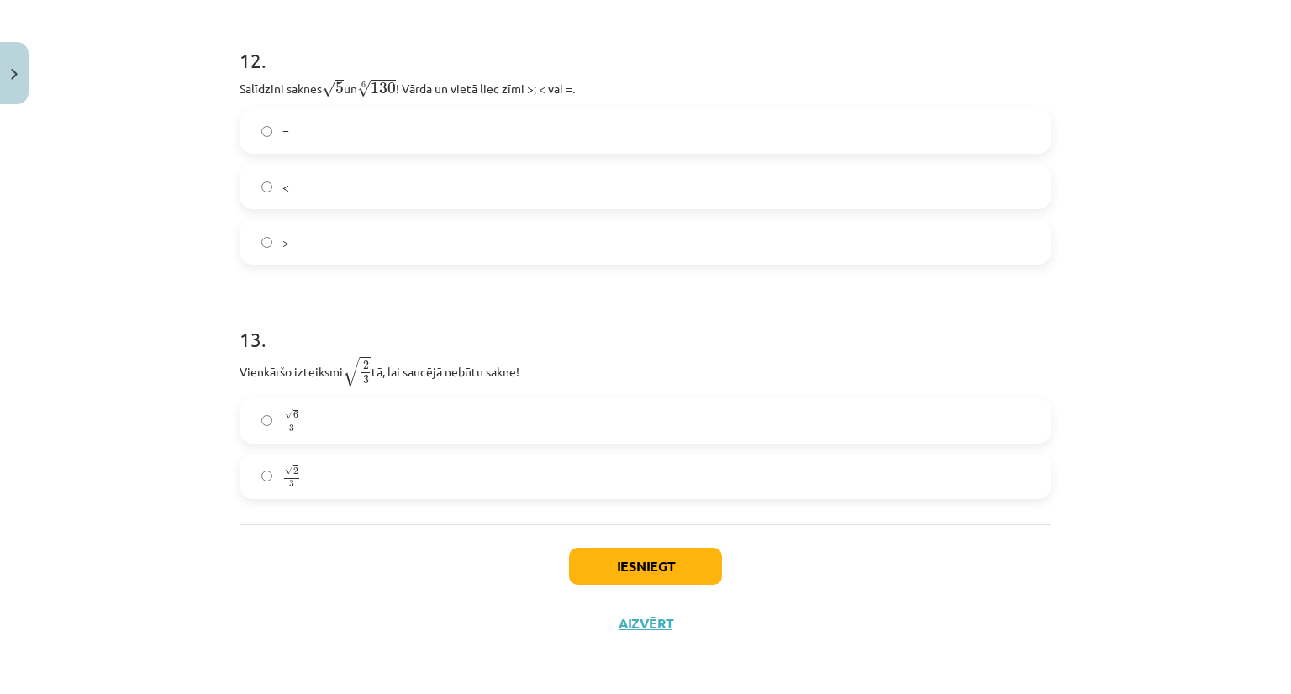
click at [724, 179] on label "<" at bounding box center [645, 187] width 809 height 42
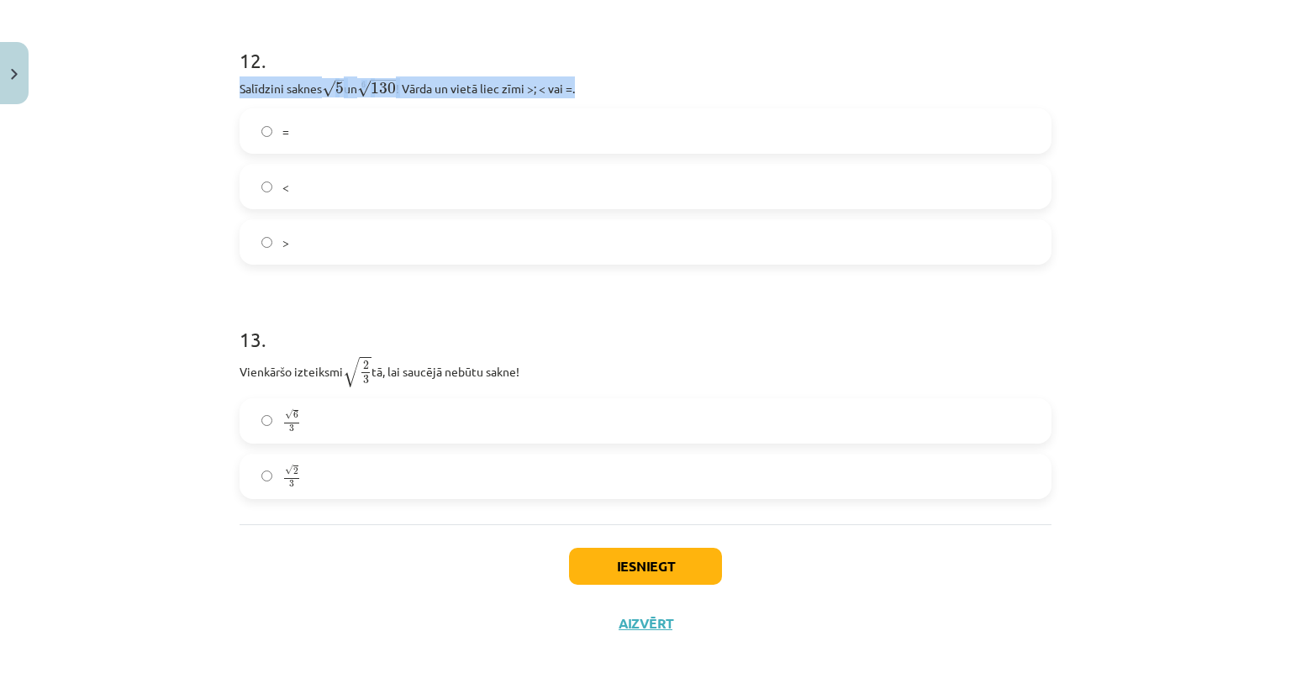
drag, startPoint x: 212, startPoint y: 82, endPoint x: 634, endPoint y: 77, distance: 422.0
click at [634, 77] on div "Mācību tēma: Matemātikas i - 12. klases 1. ieskaites mācību materiāls (ab) #4 📝…" at bounding box center [645, 347] width 1291 height 694
copy p "Salīdzini saknes √ 5 5 un 6 √ 130 130 6 ! Vārda un vietā liec zīmi >; < vai =."
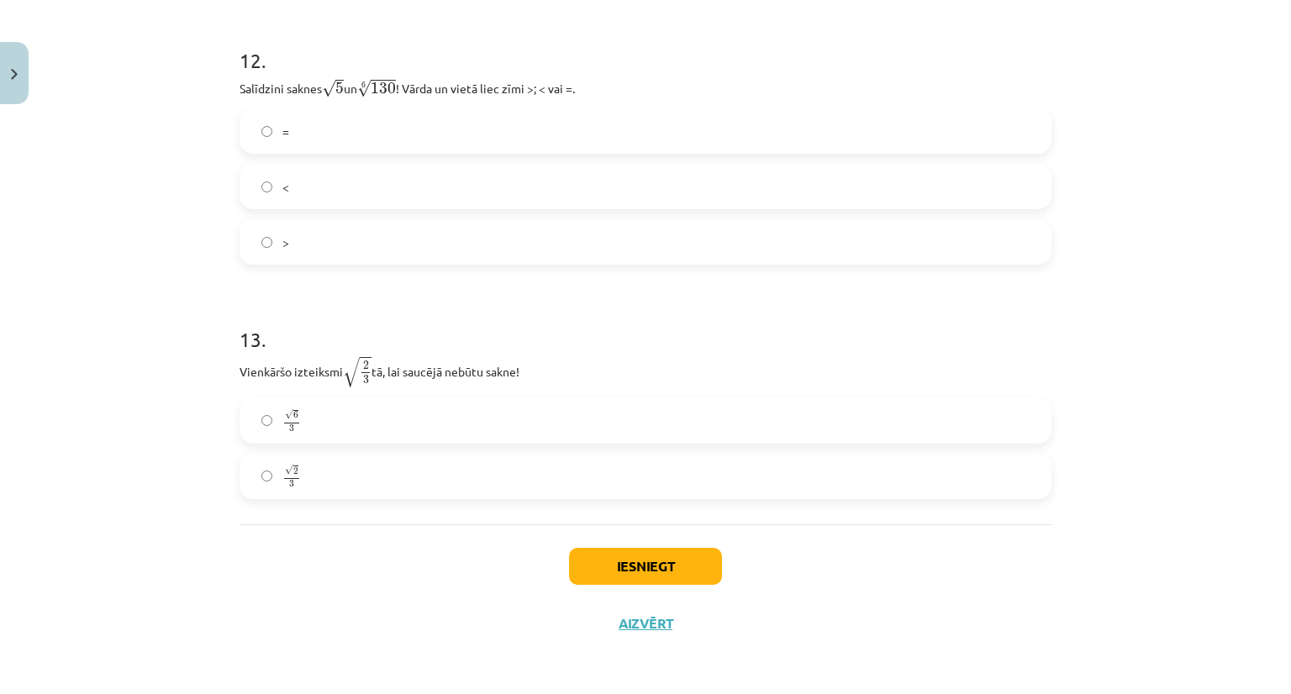
click at [418, 240] on label ">" at bounding box center [645, 242] width 809 height 42
click at [327, 392] on div "13 . Vienkāršo izteiksmi √ 2 3 2 3 tā, lai saucējā nebūtu sakne! √ 6 3 6 3 √ 2 …" at bounding box center [646, 398] width 812 height 201
click at [307, 386] on p "Vienkāršo izteiksmi √ 2 3 2 3 tā, lai saucējā nebūtu sakne!" at bounding box center [646, 372] width 812 height 33
click at [311, 401] on label "√ 6 3 6 3" at bounding box center [645, 421] width 809 height 42
drag, startPoint x: 230, startPoint y: 372, endPoint x: 545, endPoint y: 373, distance: 314.4
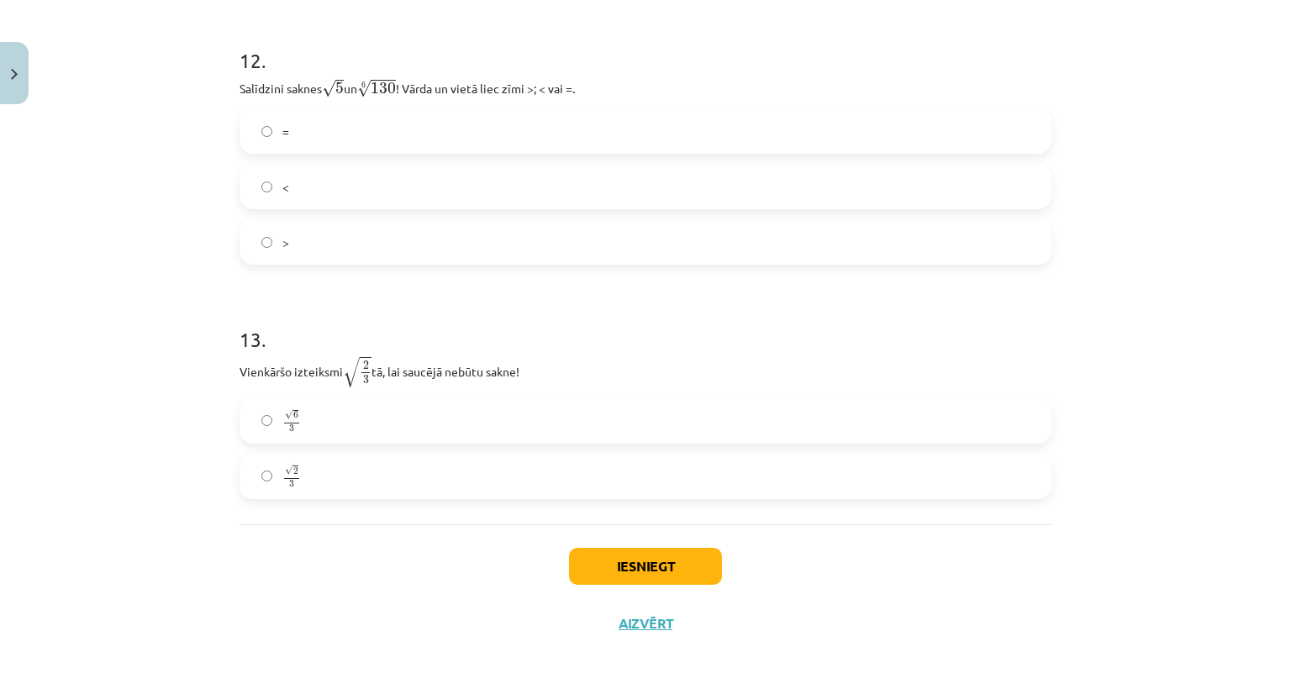
click at [390, 366] on p "Vienkāršo izteiksmi √ 2 3 2 3 tā, lai saucējā nebūtu sakne!" at bounding box center [646, 372] width 812 height 33
drag, startPoint x: 222, startPoint y: 378, endPoint x: 524, endPoint y: 367, distance: 302.8
copy p "Vienkāršo izteiksmi √ 2 3 2 3 tā, lai saucējā nebūtu sakne!"
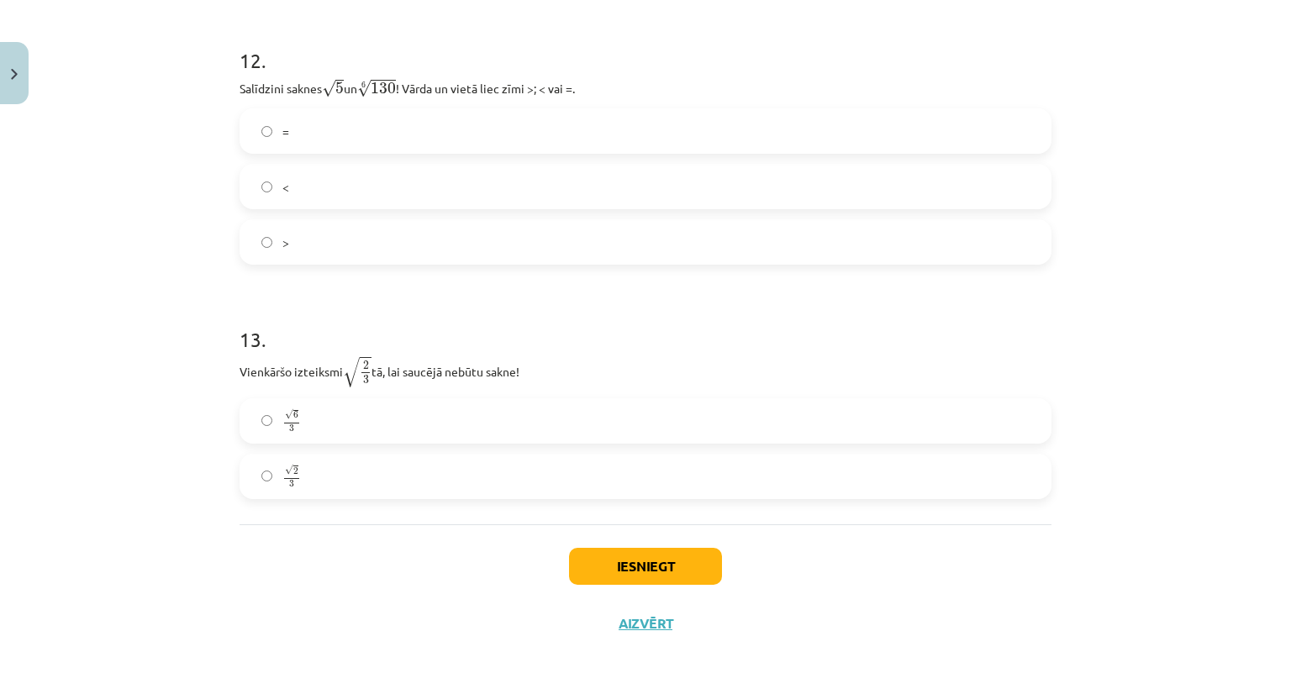
click at [380, 324] on h1 "13 ." at bounding box center [646, 324] width 812 height 52
click at [588, 577] on button "Iesniegt" at bounding box center [645, 566] width 153 height 37
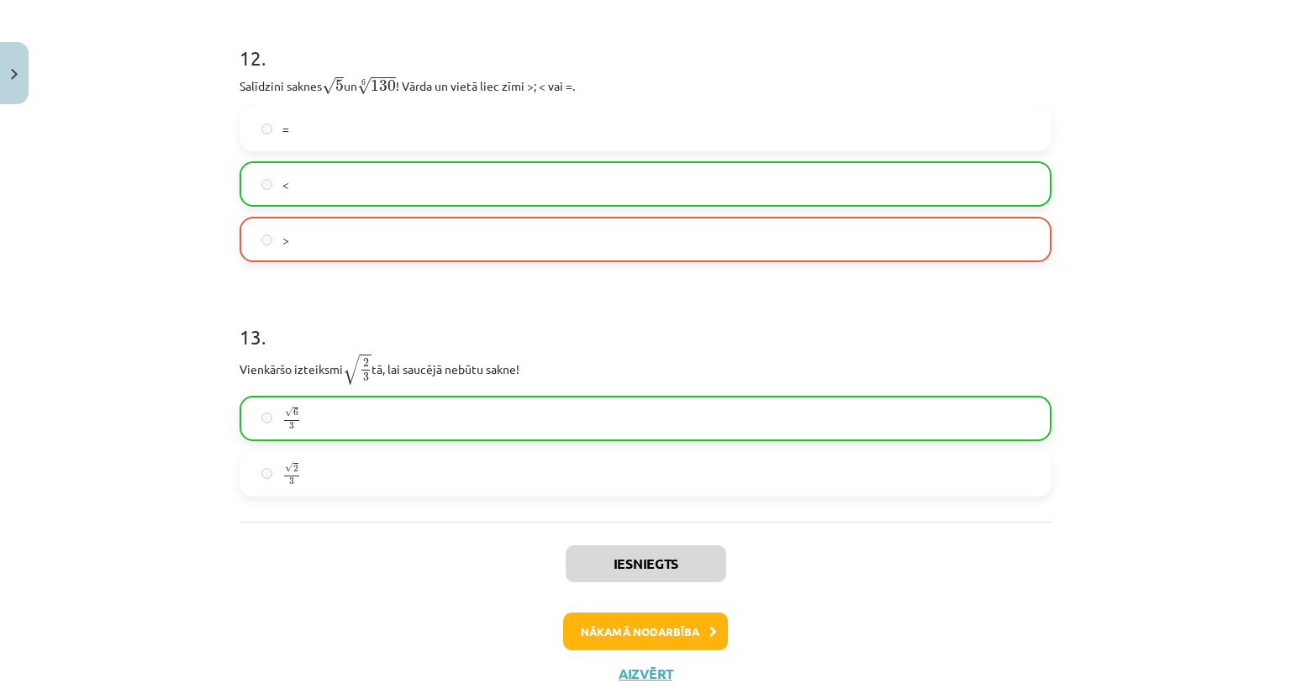
drag, startPoint x: 1290, startPoint y: 514, endPoint x: 1290, endPoint y: 604, distance: 89.9
click at [1290, 604] on div "Mācību tēma: Matemātikas i - 12. klases 1. ieskaites mācību materiāls (ab) #4 📝…" at bounding box center [645, 347] width 1291 height 694
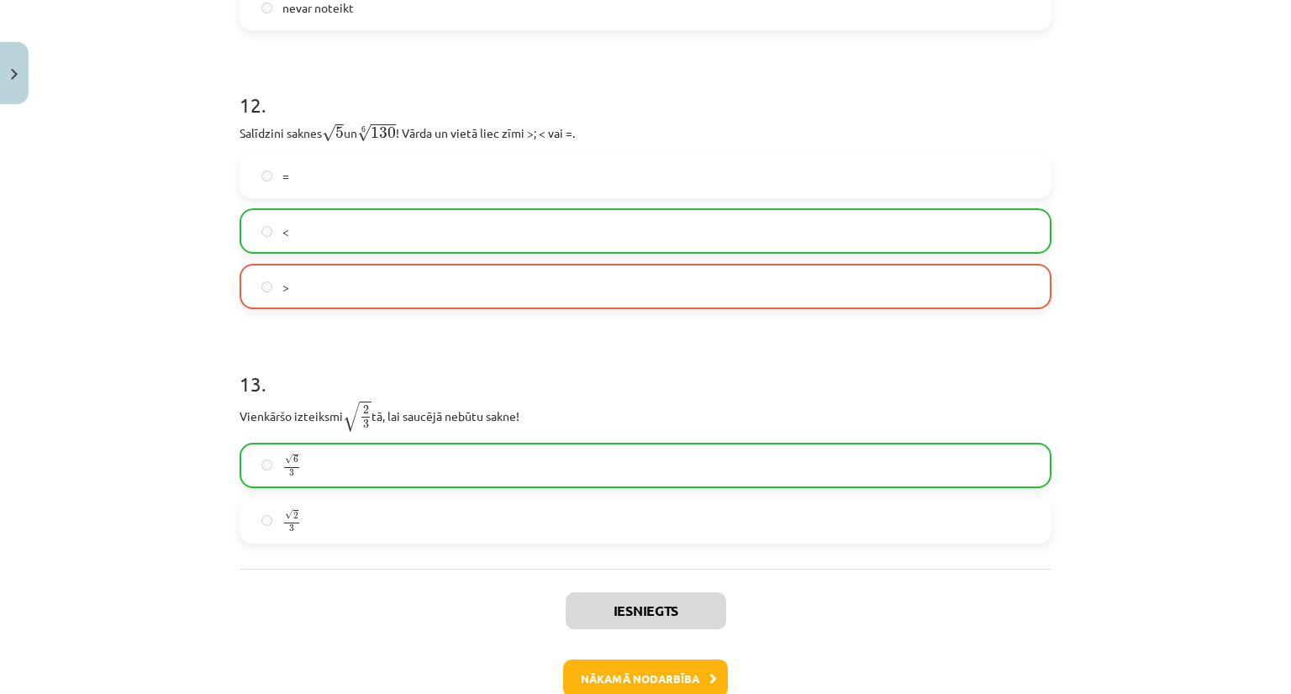
scroll to position [3733, 0]
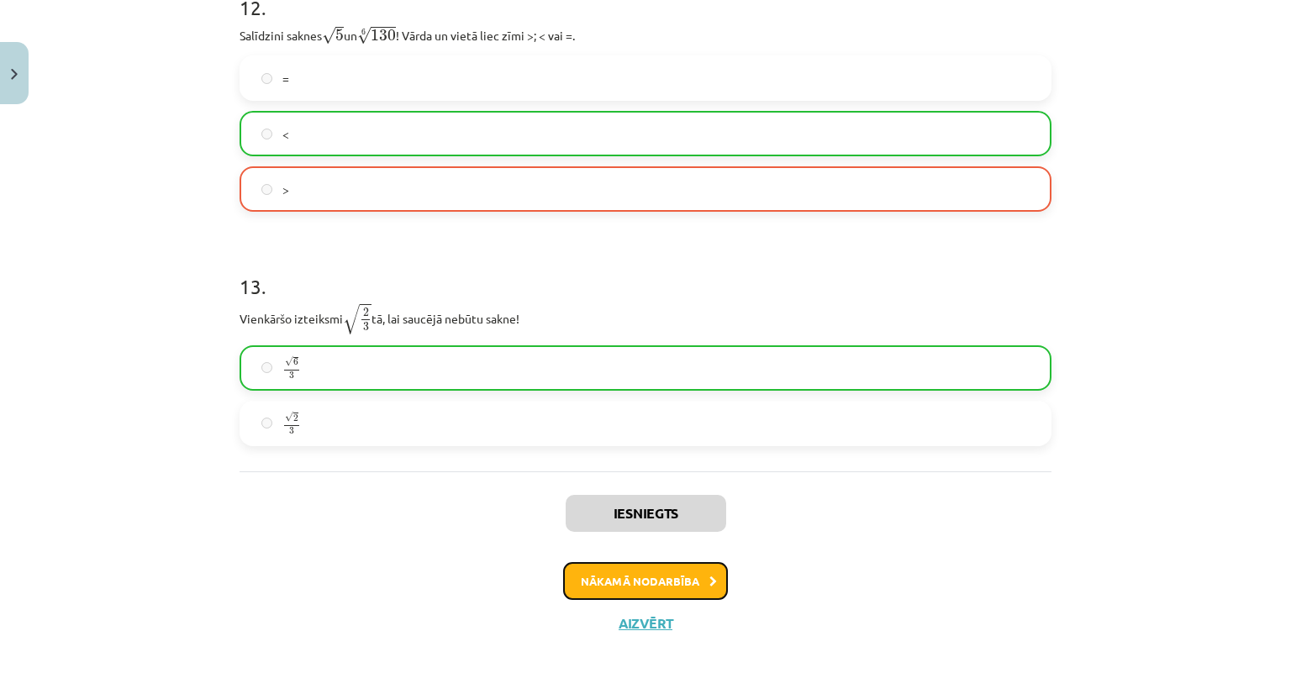
click at [672, 566] on button "Nākamā nodarbība" at bounding box center [645, 581] width 165 height 39
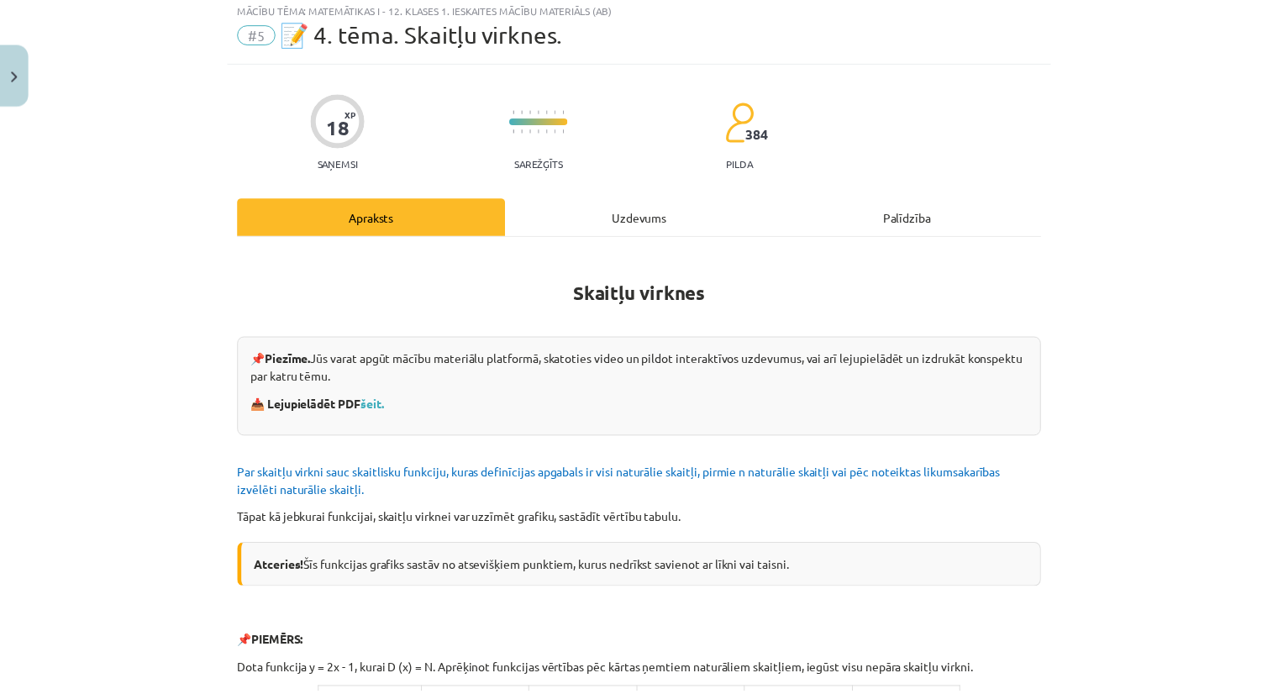
scroll to position [0, 0]
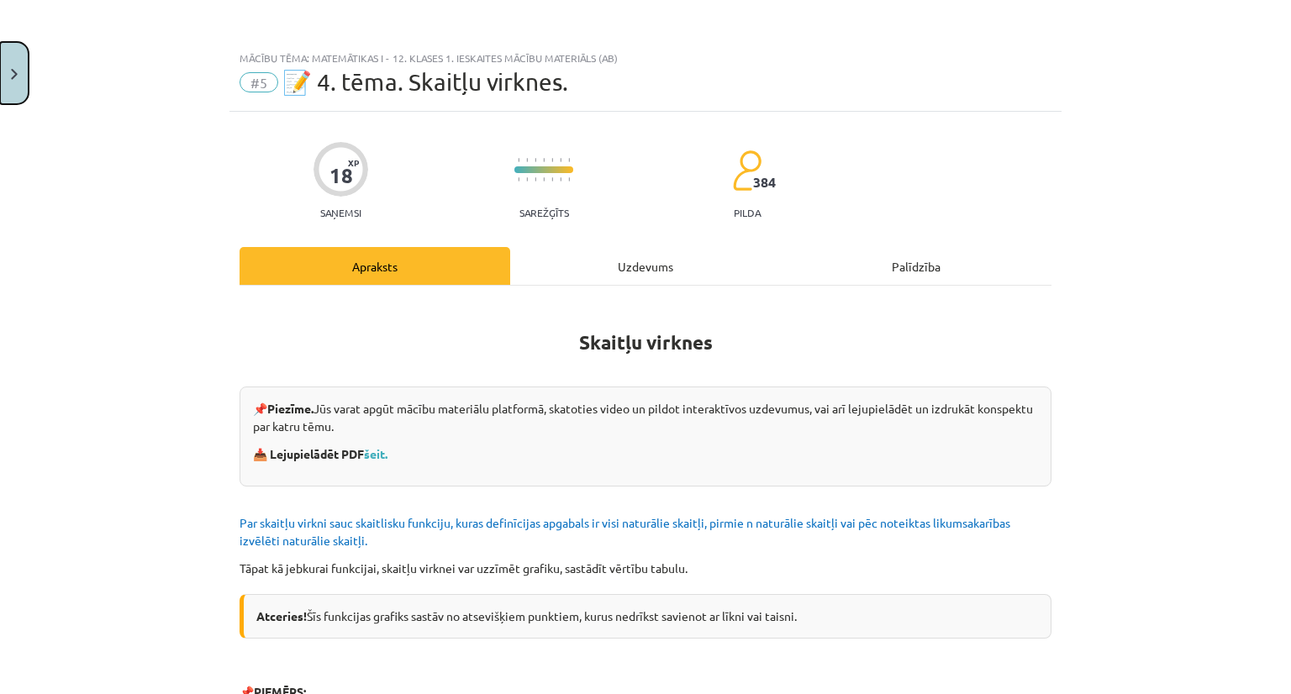
click at [0, 102] on button "Close" at bounding box center [14, 73] width 29 height 62
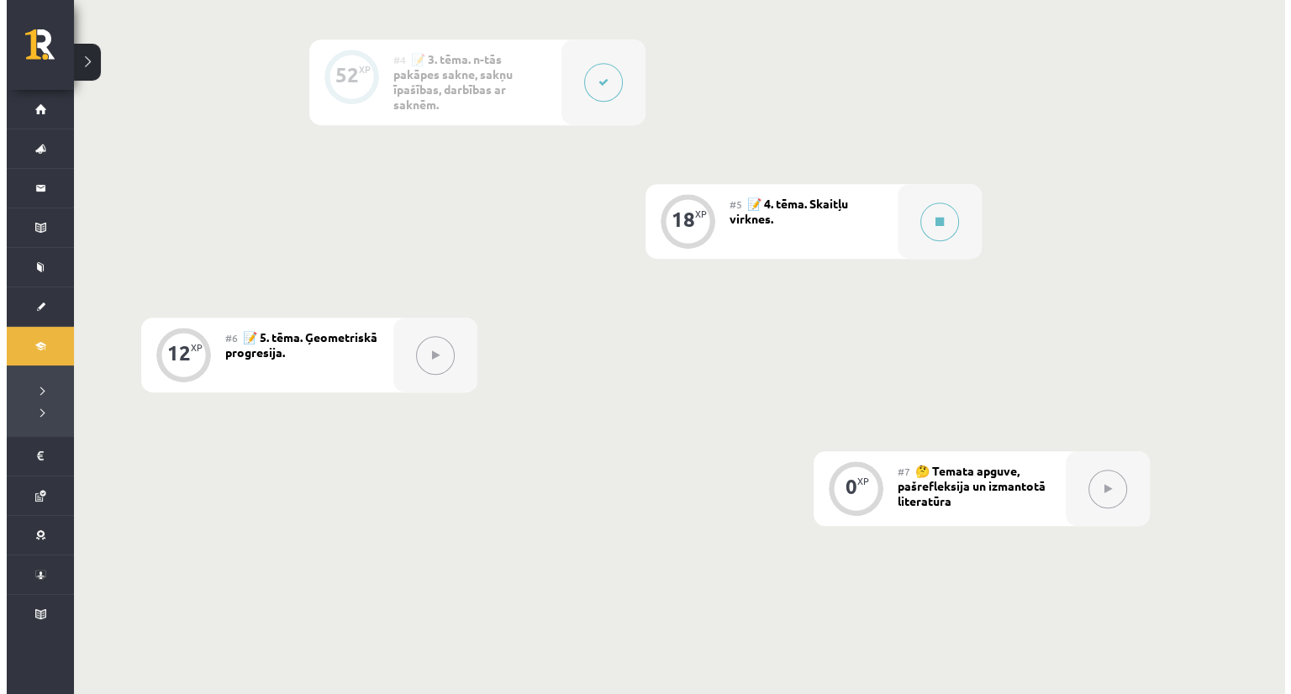
scroll to position [928, 0]
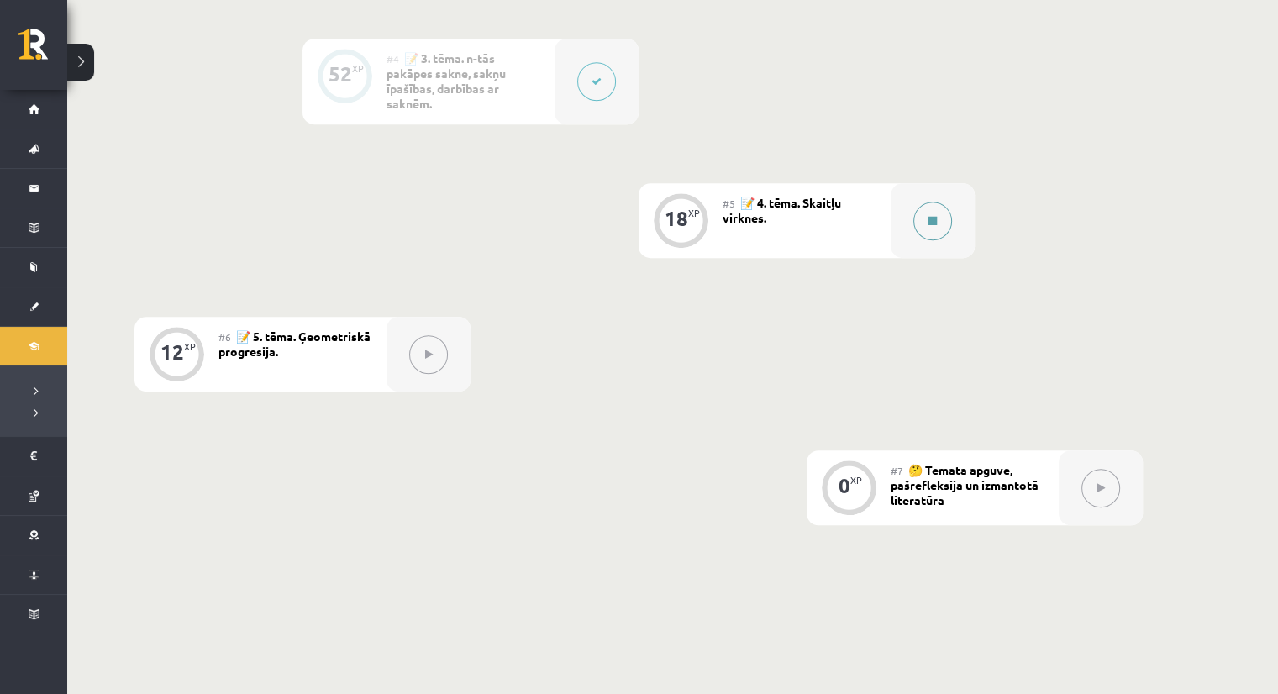
click at [942, 218] on button at bounding box center [933, 221] width 39 height 39
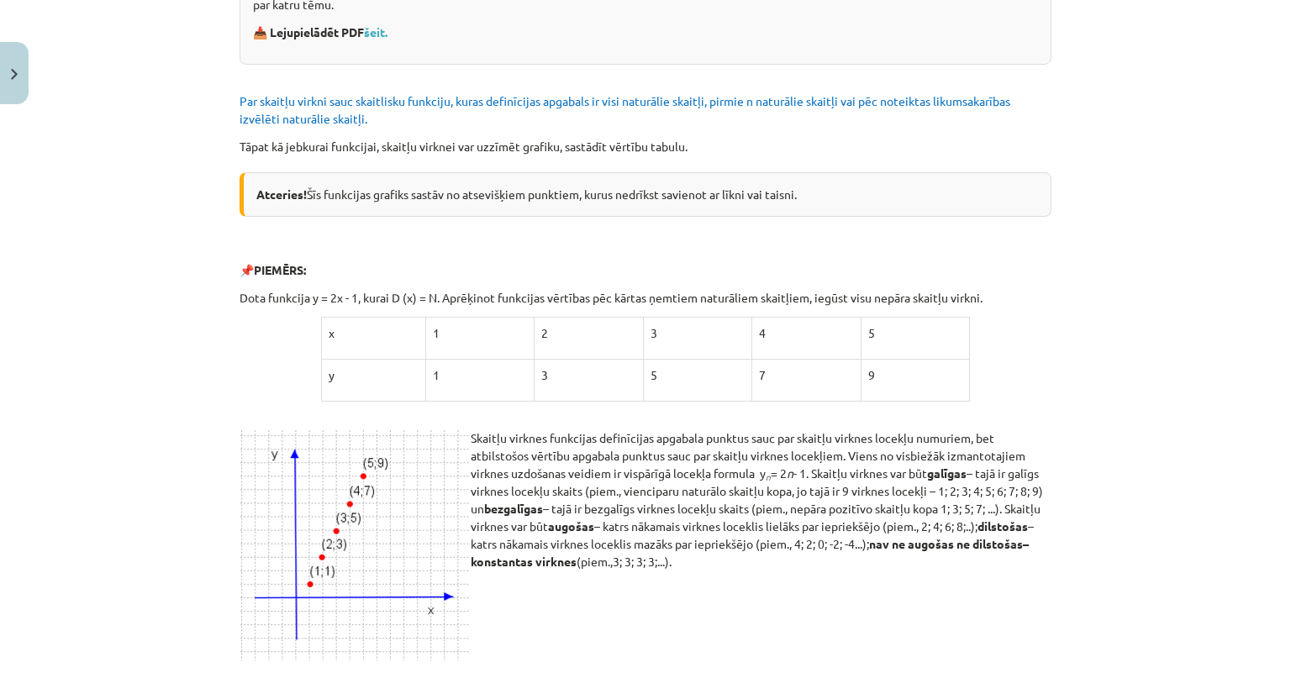
scroll to position [434, 0]
